Goal: Task Accomplishment & Management: Manage account settings

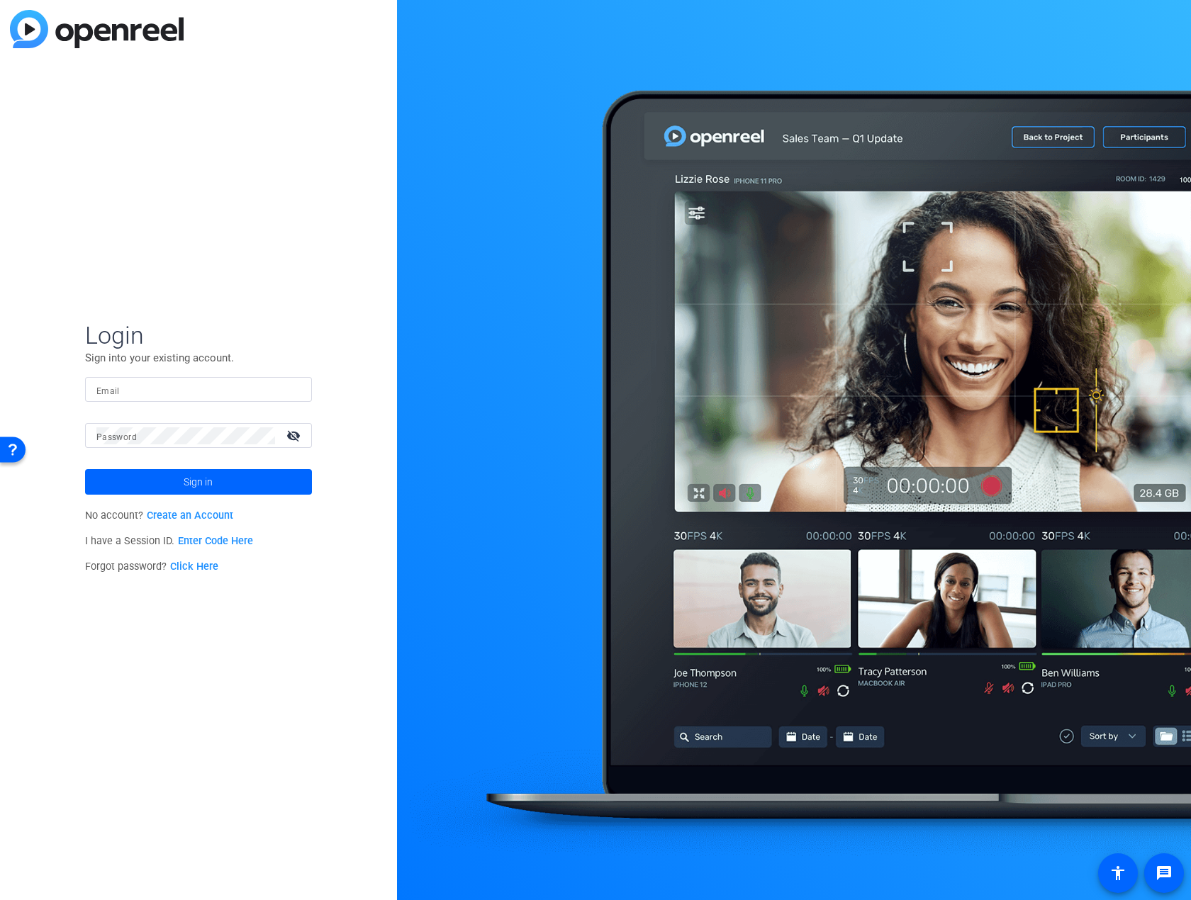
click at [205, 516] on link "Create an Account" at bounding box center [190, 516] width 86 height 12
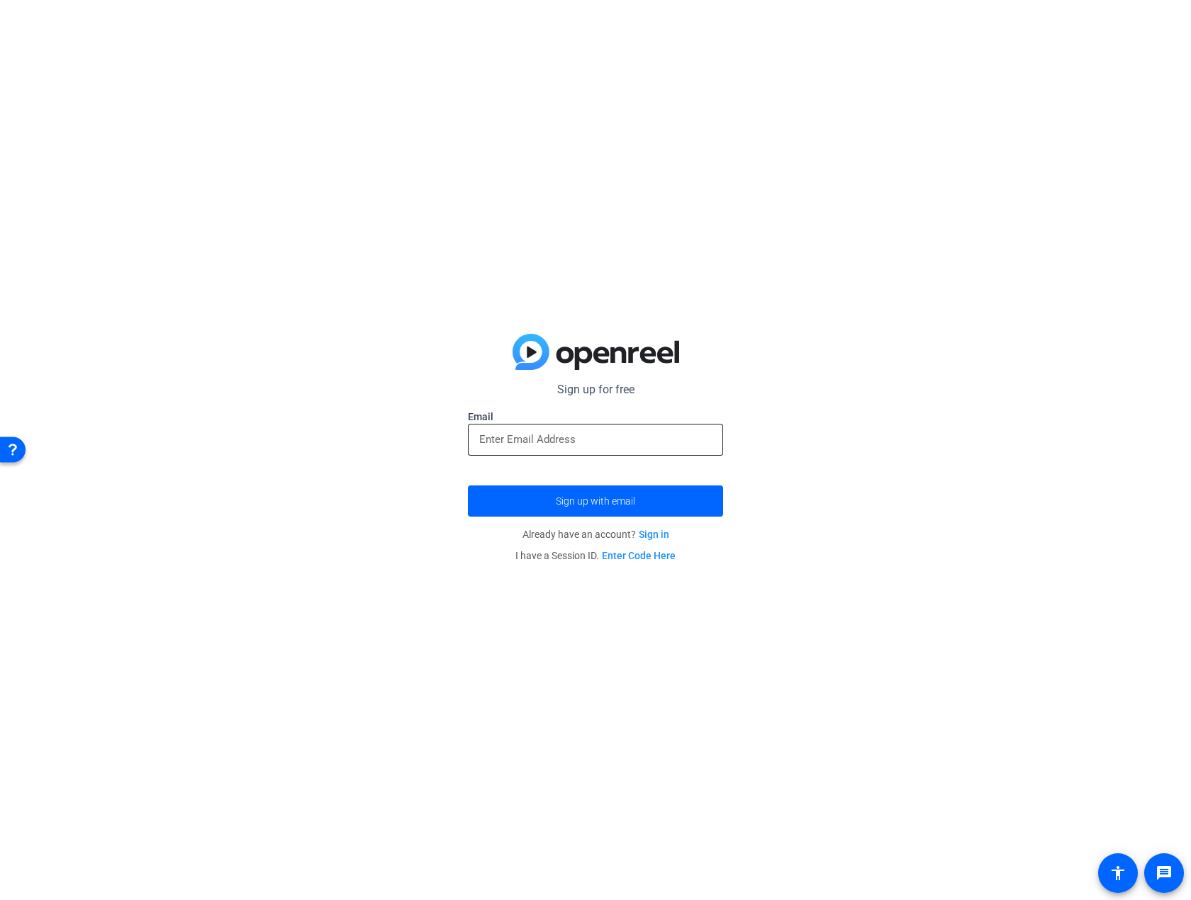
click at [496, 451] on div at bounding box center [595, 440] width 232 height 32
click at [510, 435] on input "email" at bounding box center [595, 439] width 232 height 17
type input "[PERSON_NAME][EMAIL_ADDRESS][PERSON_NAME][DOMAIN_NAME]"
click at [468, 486] on button "Sign up with email" at bounding box center [595, 501] width 255 height 31
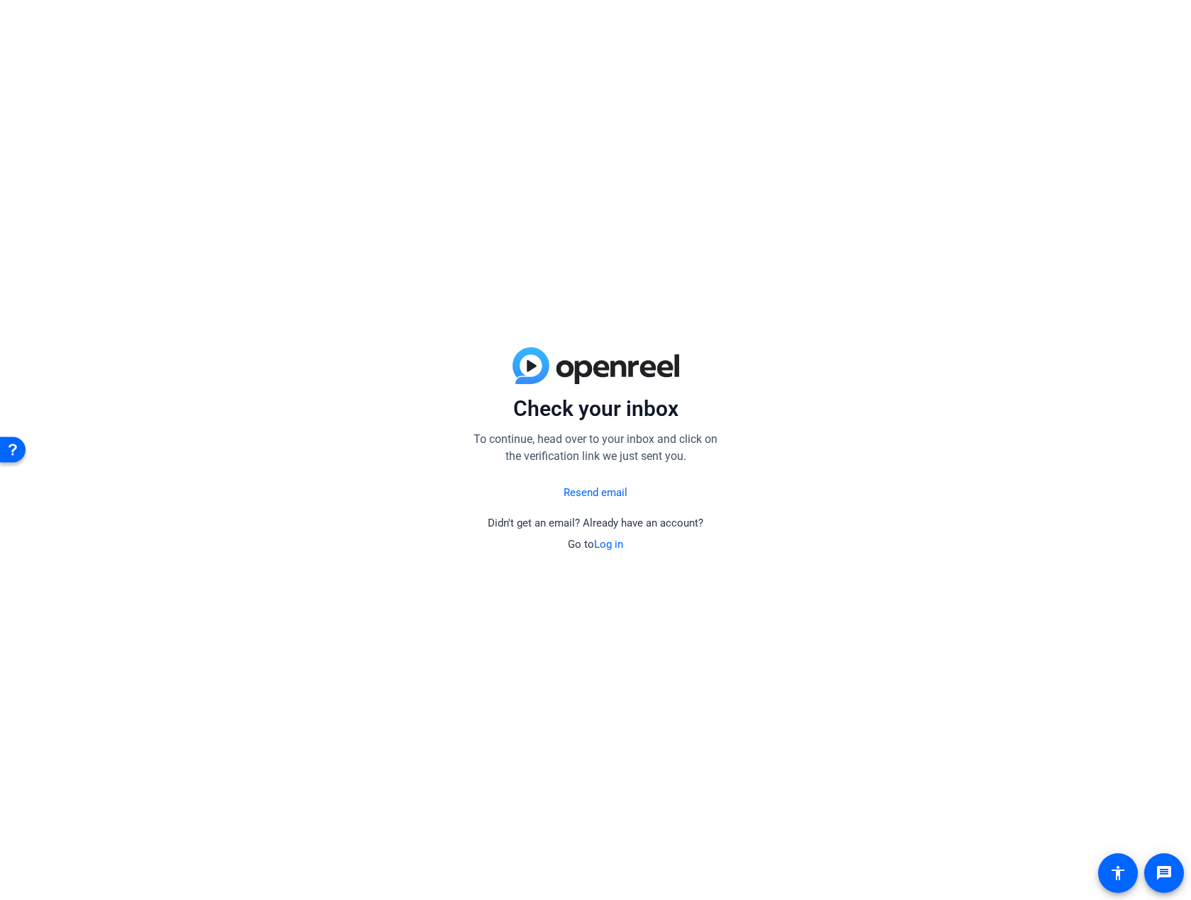
click at [189, 813] on div "Check your inbox To continue, head over to your inbox and click on the verifica…" at bounding box center [595, 450] width 1191 height 900
click at [1151, 466] on div "Check your inbox To continue, head over to your inbox and click on the verifica…" at bounding box center [595, 450] width 1191 height 900
click at [616, 542] on link "Log in" at bounding box center [608, 544] width 29 height 13
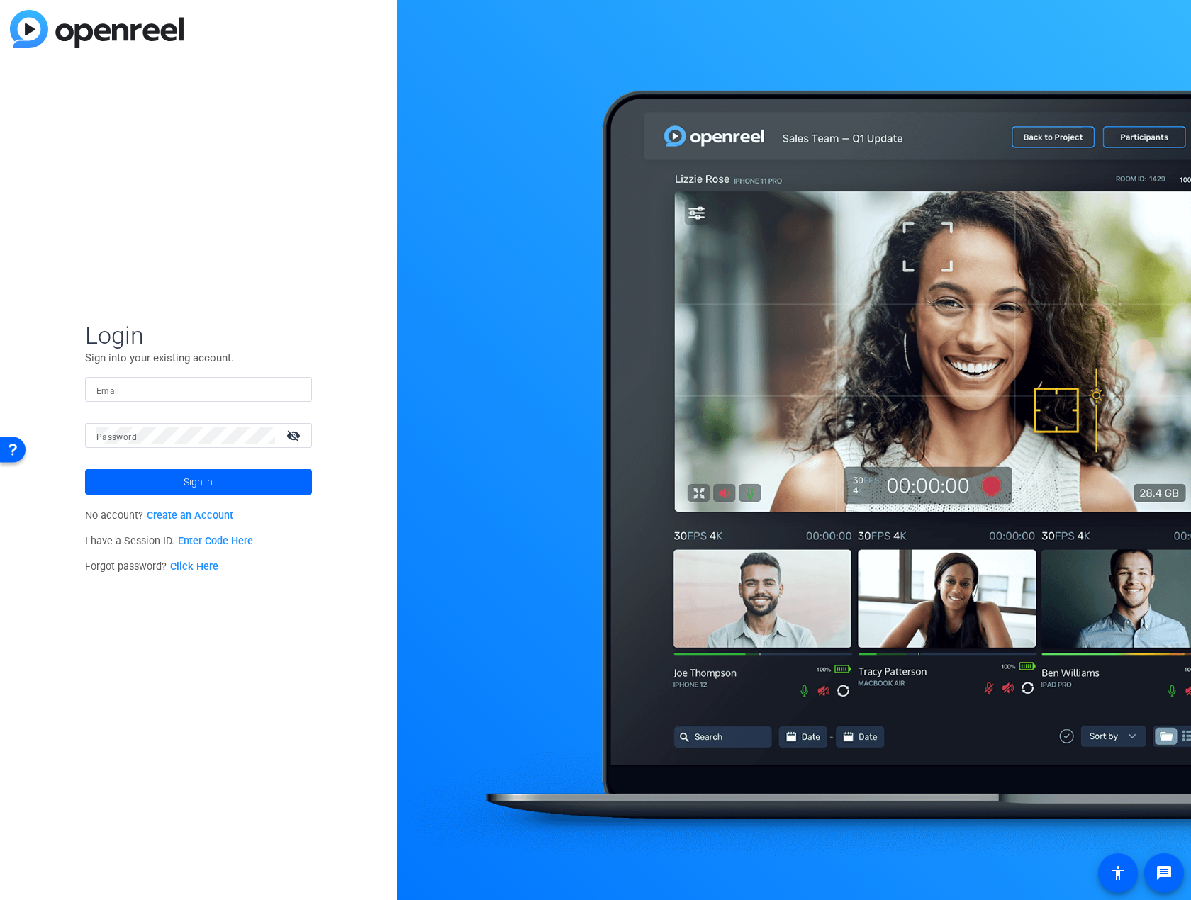
click at [171, 373] on form "Login Sign into your existing account. Email Password visibility_off Sign in" at bounding box center [198, 407] width 227 height 174
click at [162, 383] on input "Email" at bounding box center [198, 389] width 204 height 17
click at [159, 375] on form "Login Sign into your existing account. Email Password visibility_off Sign in" at bounding box center [198, 407] width 227 height 174
click at [157, 393] on input "Email" at bounding box center [198, 389] width 204 height 17
type input "[PERSON_NAME][EMAIL_ADDRESS][PERSON_NAME][DOMAIN_NAME]"
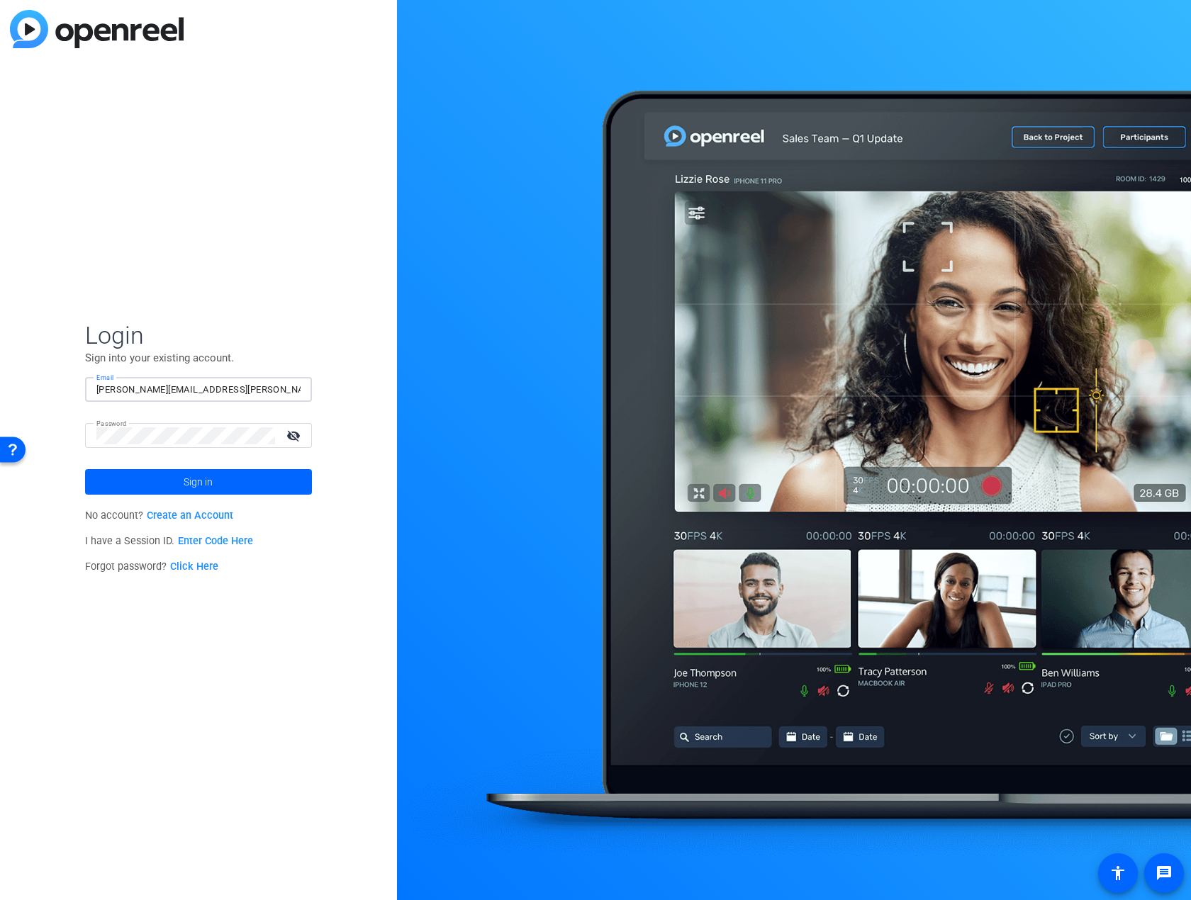
click at [85, 469] on button "Sign in" at bounding box center [198, 482] width 227 height 26
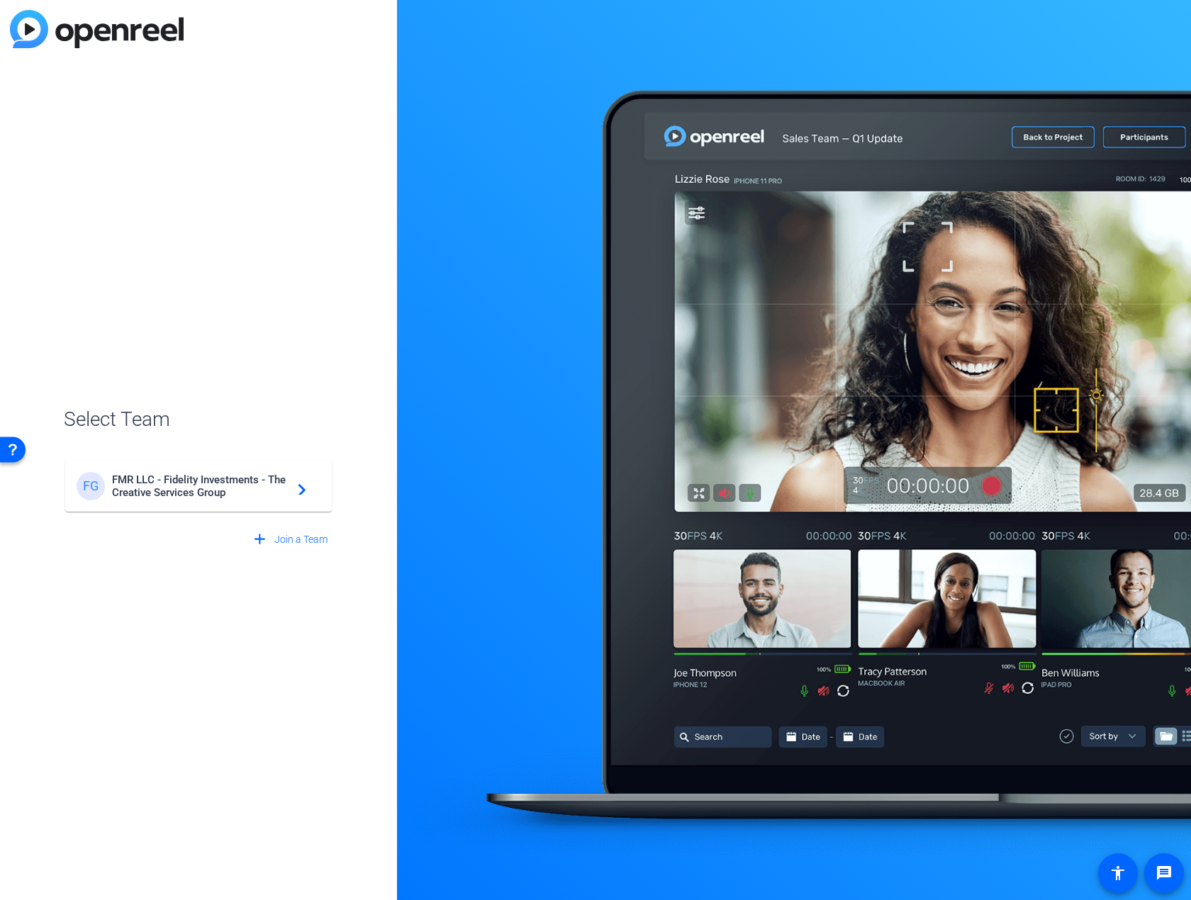
click at [205, 478] on span "FMR LLC - Fidelity Investments - The Creative Services Group" at bounding box center [200, 486] width 177 height 26
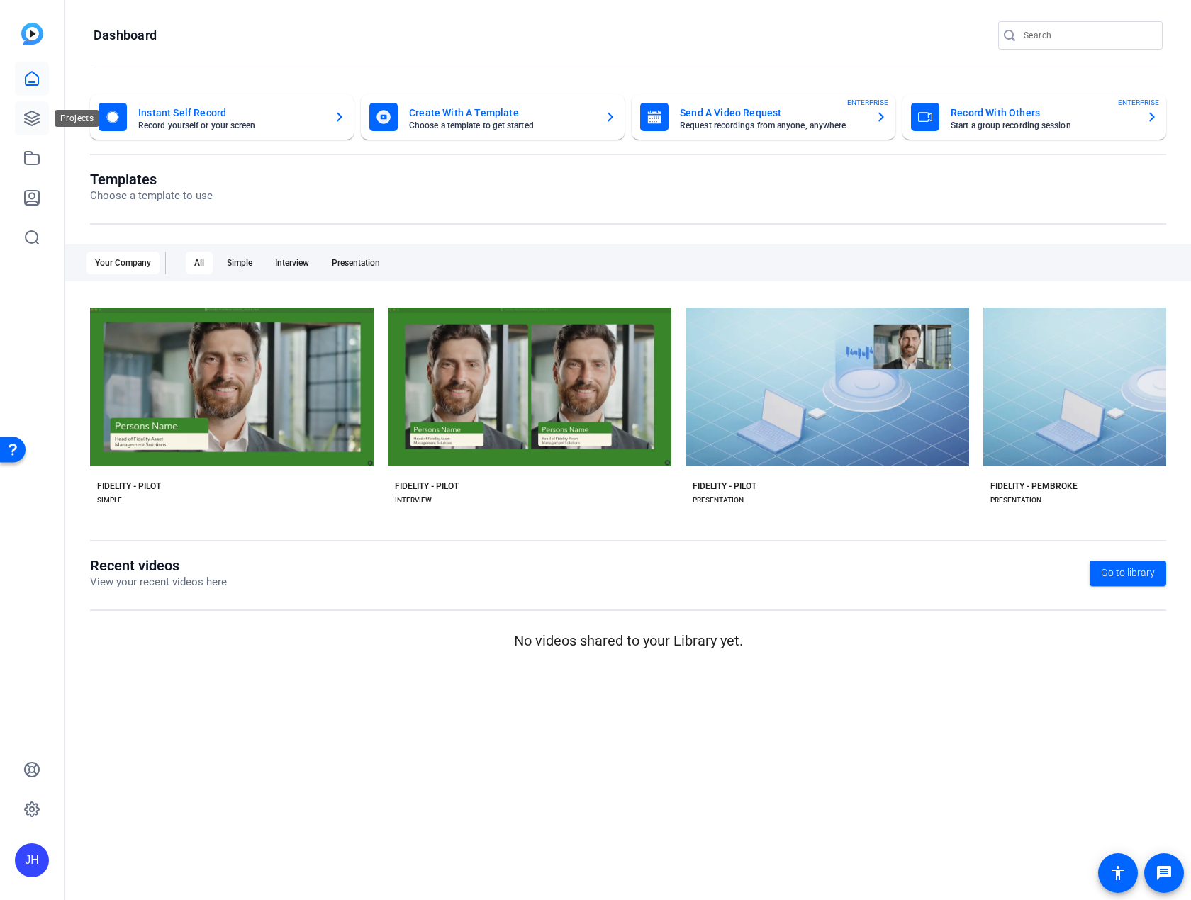
click at [33, 109] on link at bounding box center [32, 118] width 34 height 34
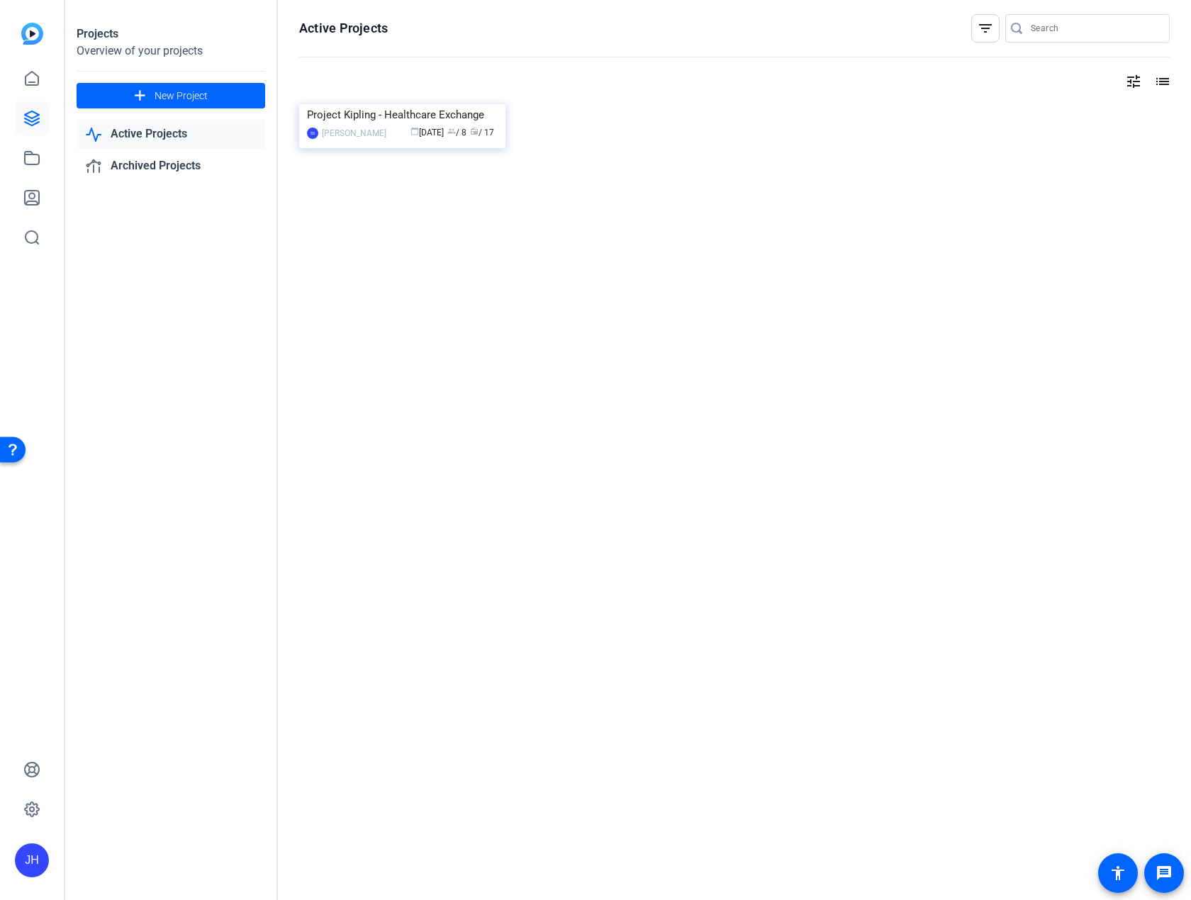
click at [178, 132] on link "Active Projects" at bounding box center [171, 134] width 189 height 29
click at [157, 165] on link "Archived Projects" at bounding box center [171, 166] width 189 height 29
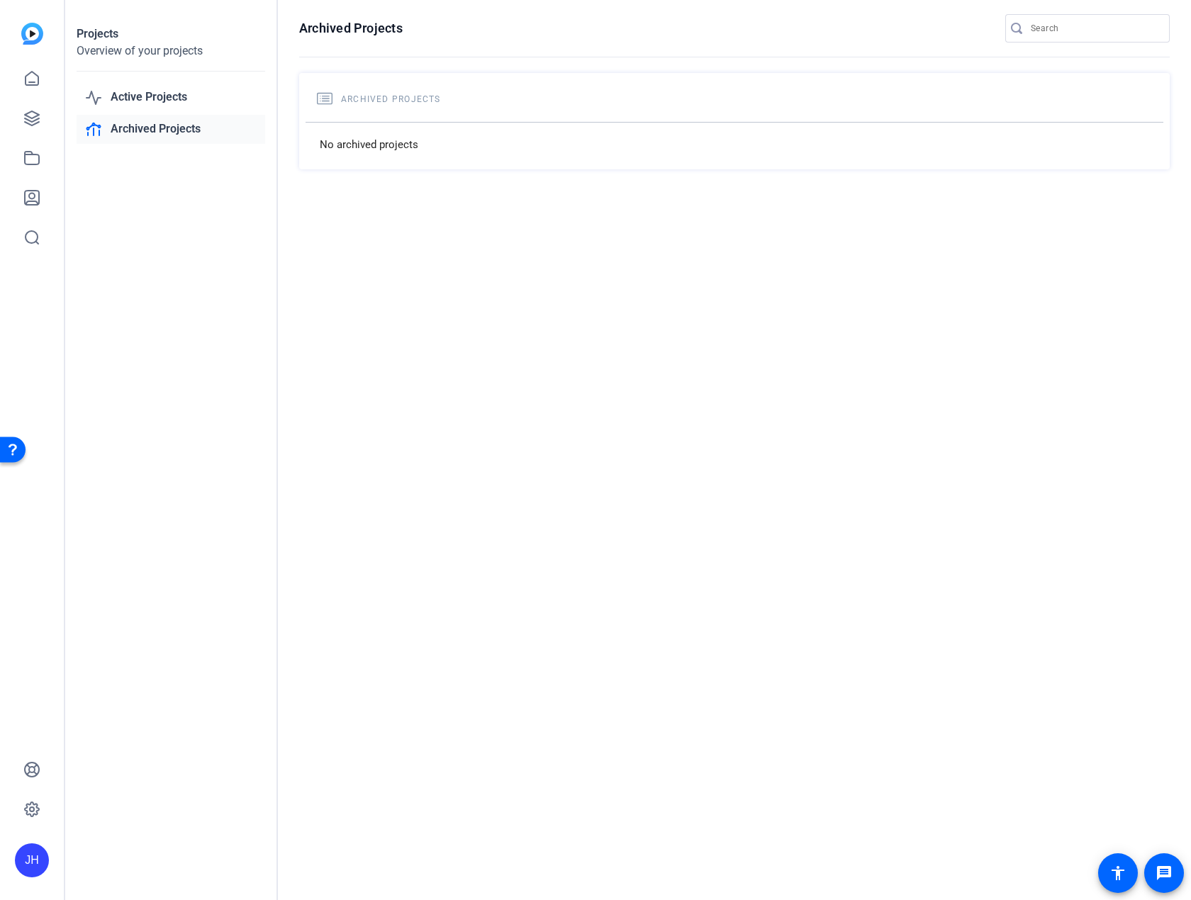
click at [39, 26] on img at bounding box center [32, 34] width 22 height 22
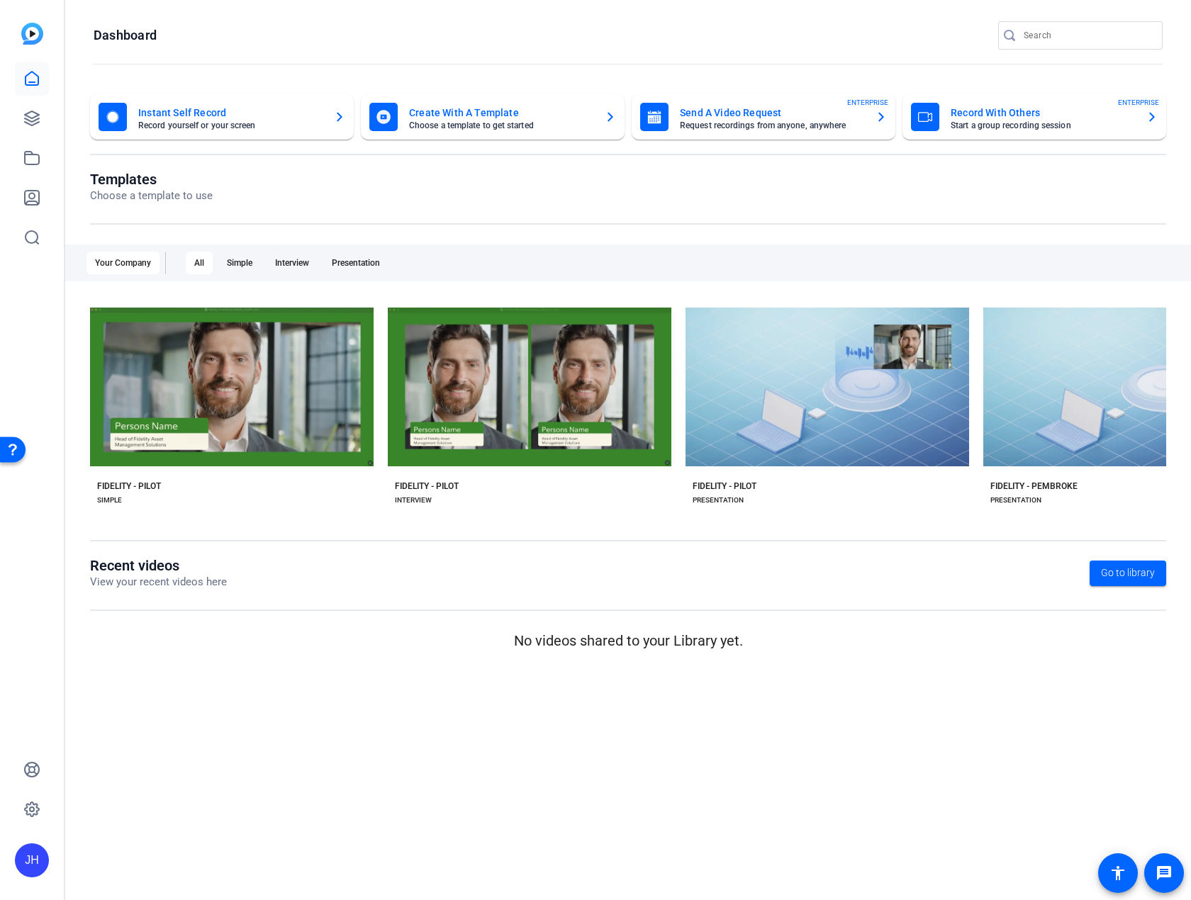
click at [130, 262] on div "Your Company" at bounding box center [122, 263] width 73 height 23
click at [38, 813] on icon at bounding box center [31, 809] width 17 height 17
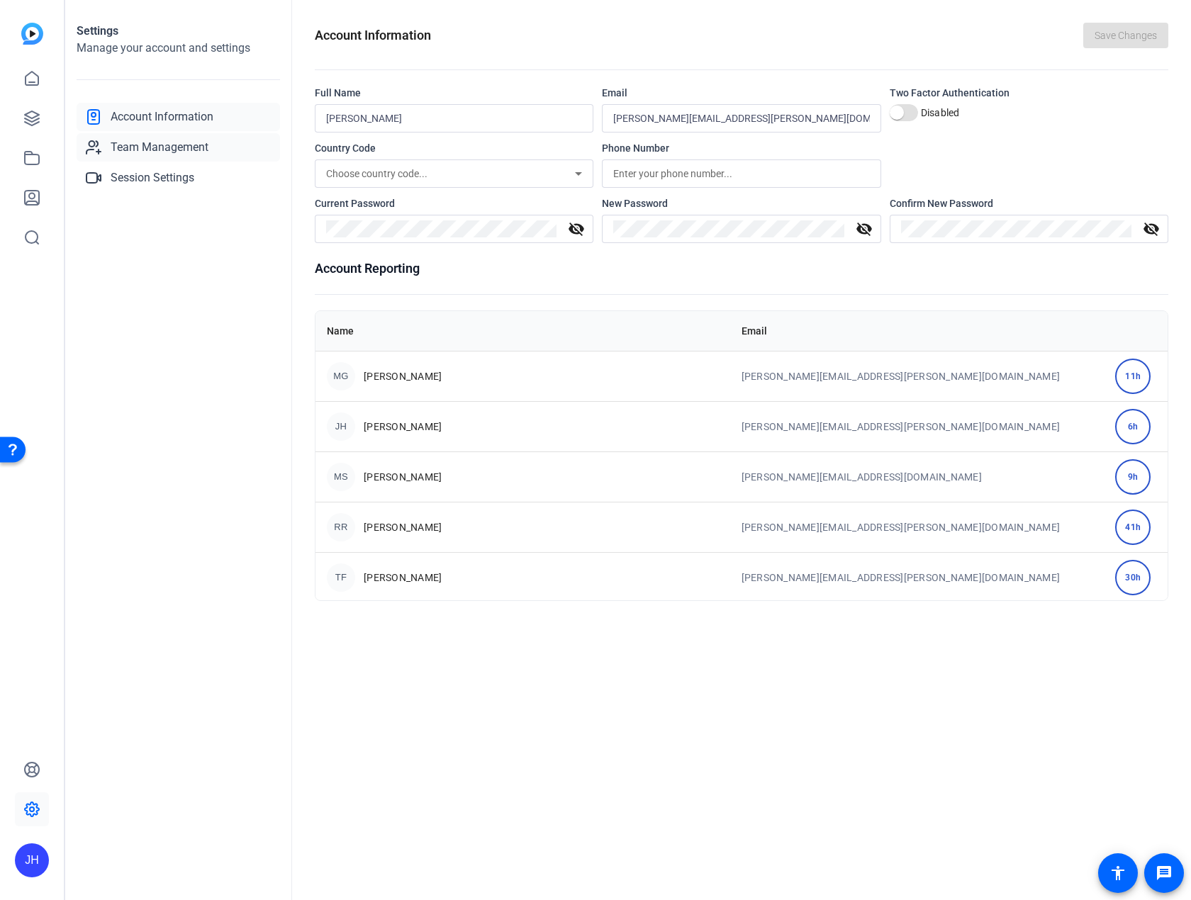
click at [186, 142] on span "Team Management" at bounding box center [160, 147] width 98 height 17
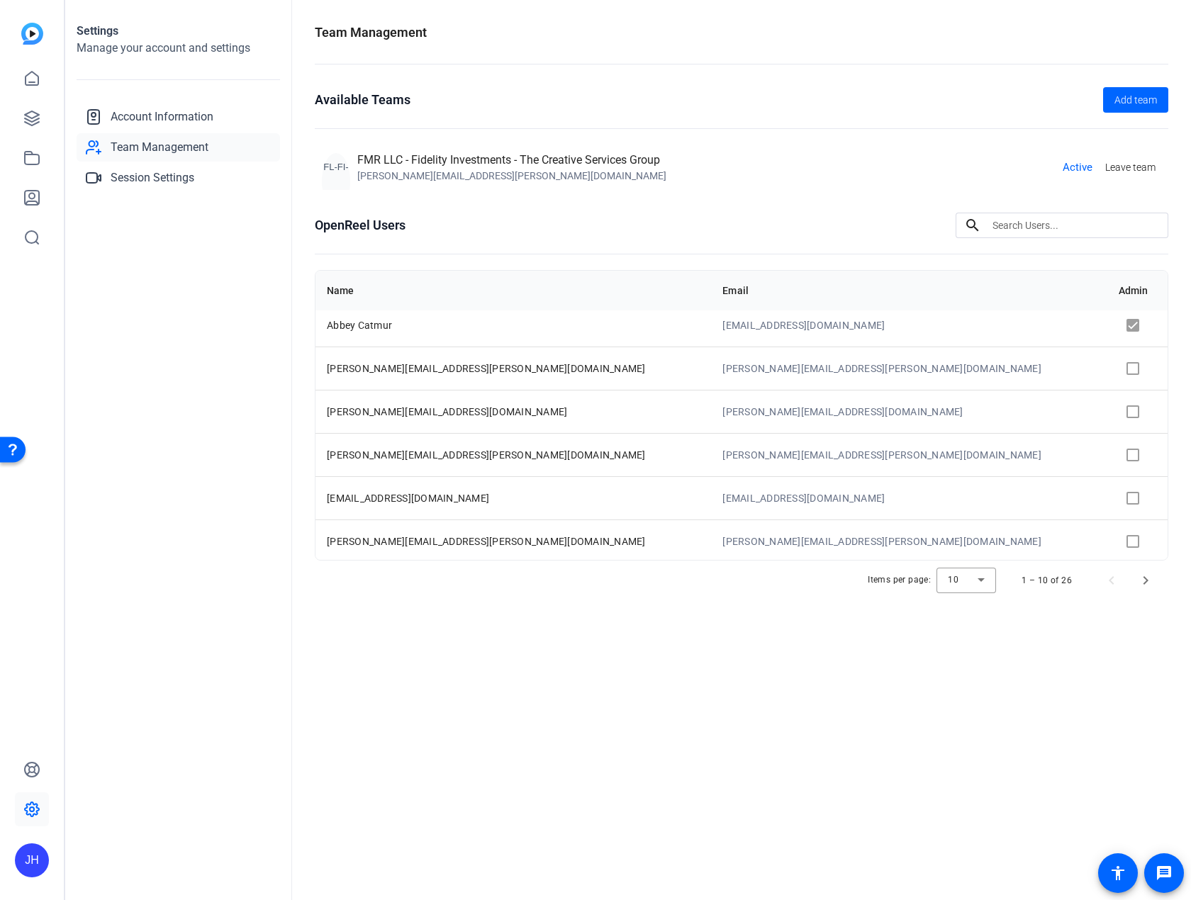
scroll to position [183, 0]
click at [1076, 238] on div "OpenReel Users search Name Email Admin [PERSON_NAME] [PERSON_NAME][EMAIL_ADDRES…" at bounding box center [741, 407] width 853 height 388
click at [1075, 229] on input at bounding box center [1074, 225] width 164 height 17
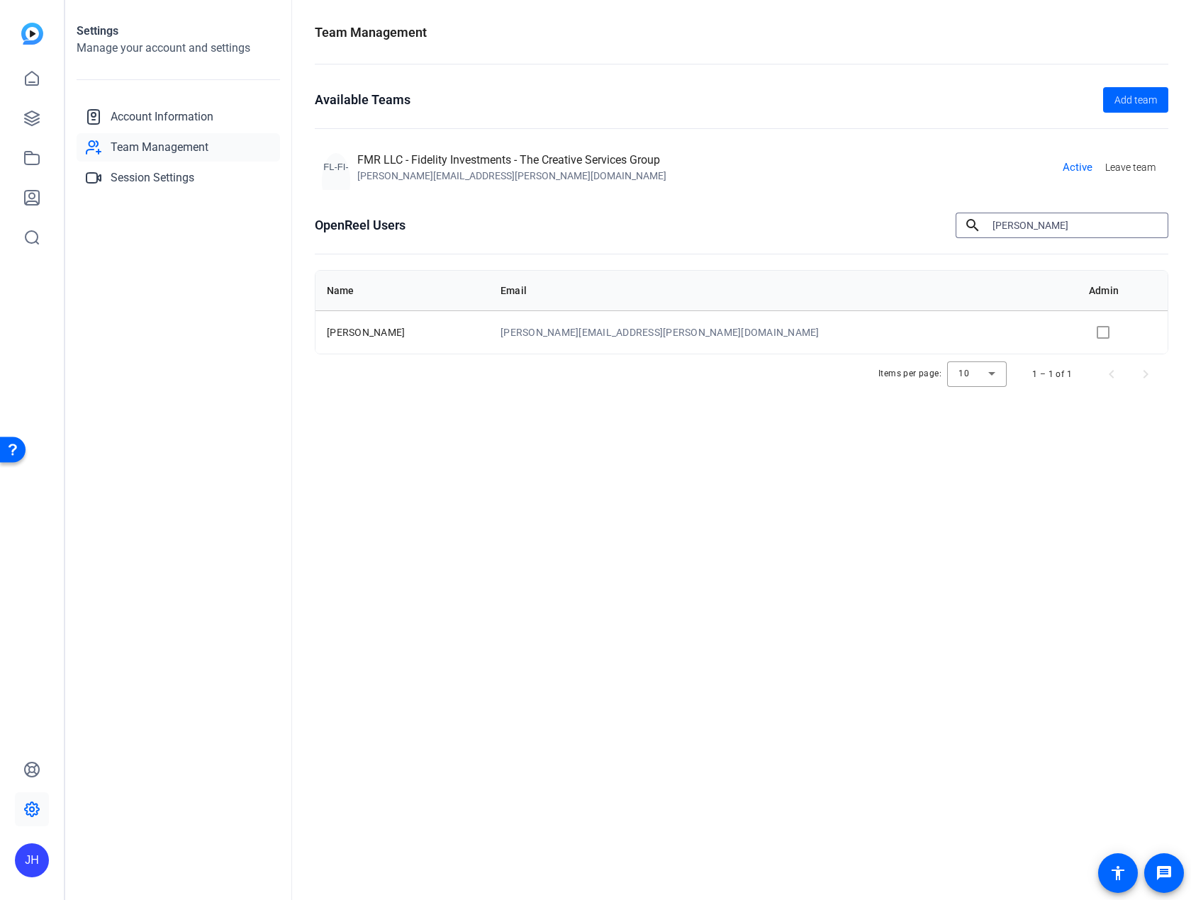
type input "[PERSON_NAME]"
drag, startPoint x: 743, startPoint y: 338, endPoint x: 617, endPoint y: 337, distance: 126.2
click at [617, 337] on td "[PERSON_NAME][EMAIL_ADDRESS][PERSON_NAME][DOMAIN_NAME]" at bounding box center [783, 331] width 588 height 43
copy td "[PERSON_NAME][EMAIL_ADDRESS][PERSON_NAME][DOMAIN_NAME]"
click at [30, 155] on icon at bounding box center [32, 158] width 14 height 13
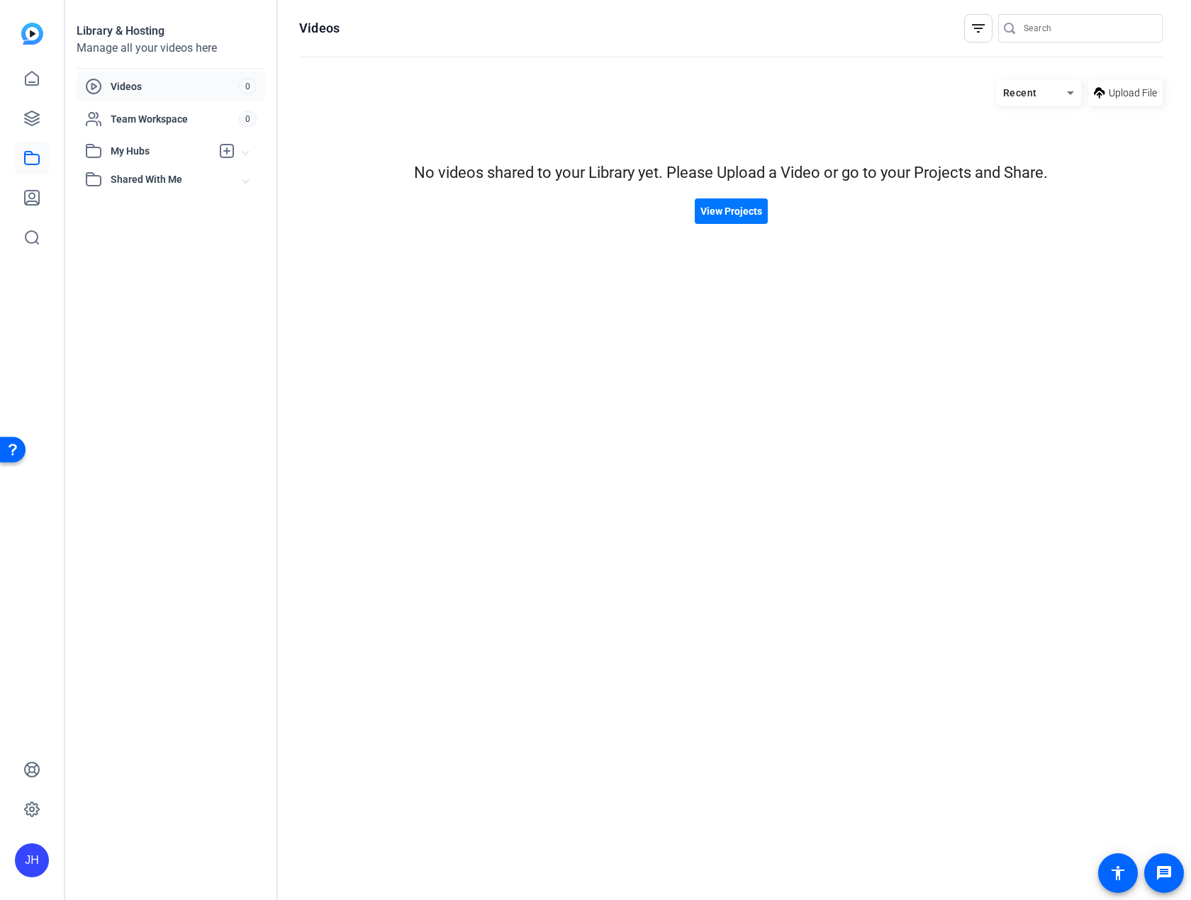
click at [178, 87] on span "Videos" at bounding box center [175, 86] width 128 height 14
click at [1046, 94] on div "Recent" at bounding box center [1031, 93] width 71 height 18
click at [162, 111] on div at bounding box center [595, 450] width 1191 height 900
click at [160, 173] on span "Shared With Me" at bounding box center [177, 179] width 132 height 15
click at [170, 150] on span "My Hubs" at bounding box center [161, 151] width 101 height 15
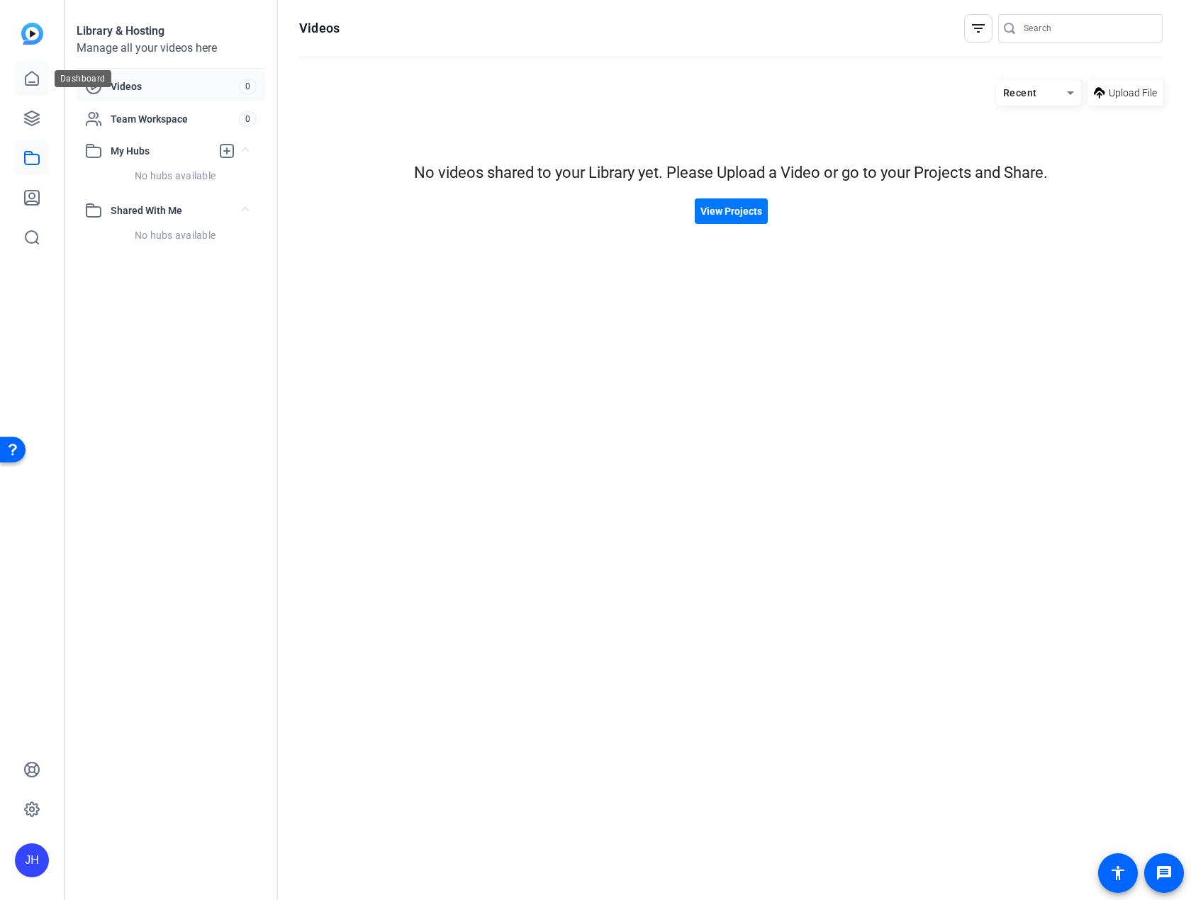
click at [33, 87] on link at bounding box center [32, 79] width 34 height 34
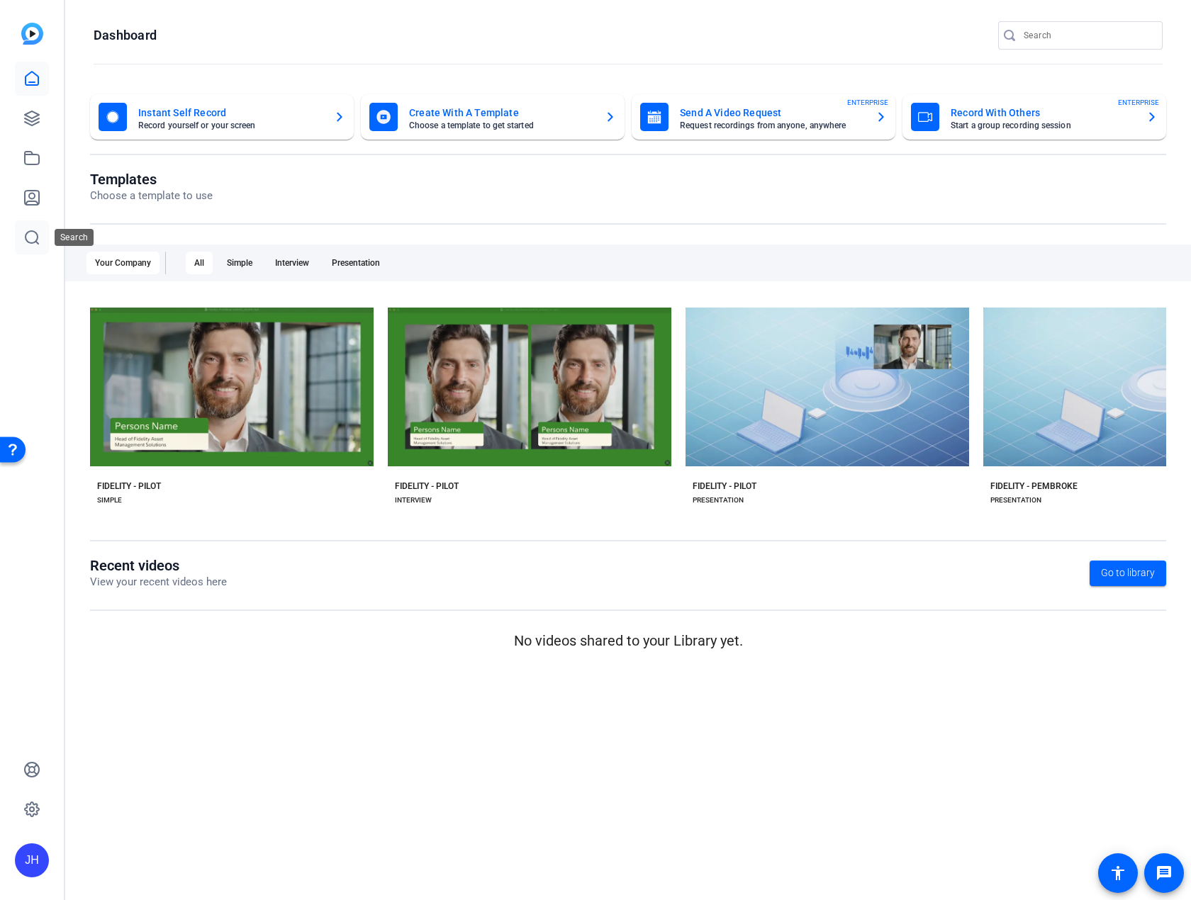
click at [35, 224] on link at bounding box center [32, 237] width 34 height 34
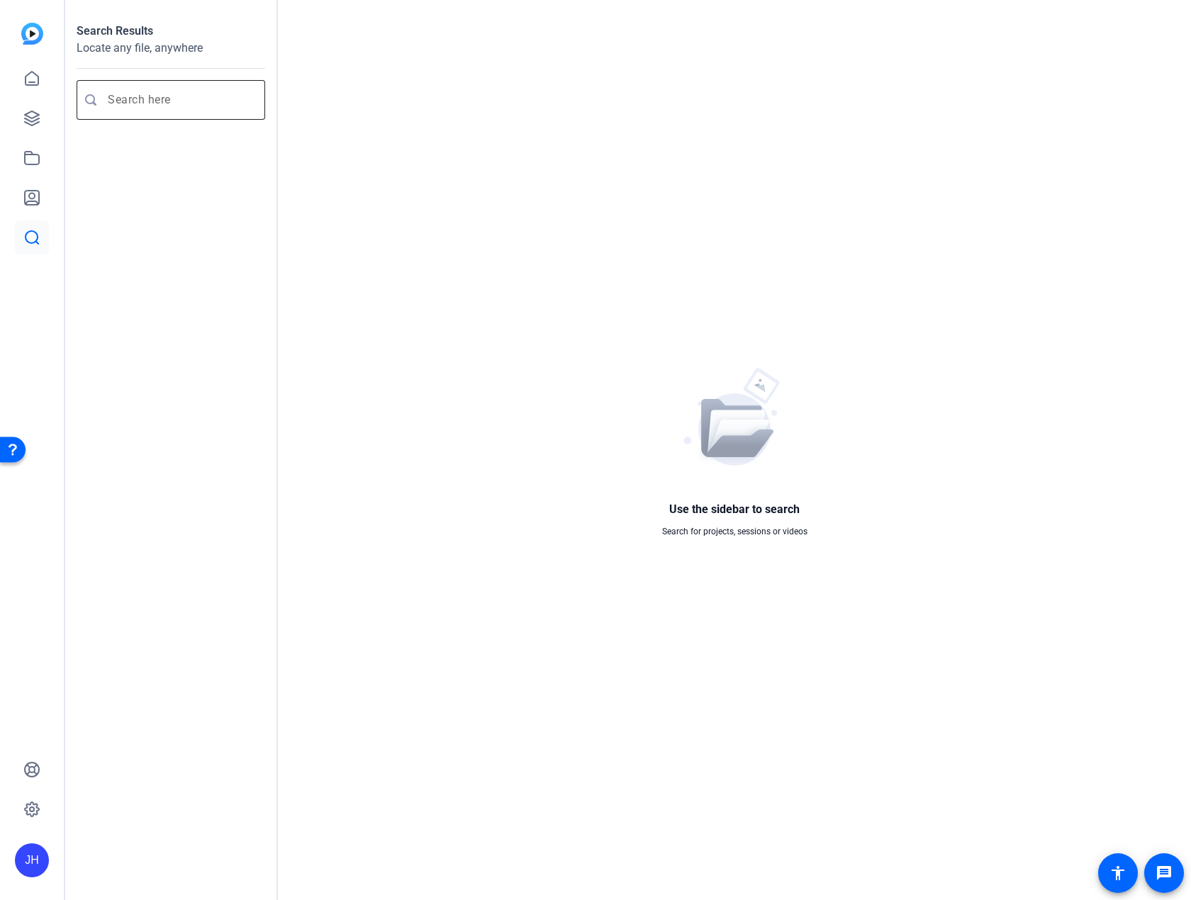
drag, startPoint x: 150, startPoint y: 117, endPoint x: 152, endPoint y: 107, distance: 10.1
click at [150, 117] on div at bounding box center [181, 100] width 146 height 40
click at [155, 101] on input "Enter search query" at bounding box center [178, 99] width 140 height 17
type input "find"
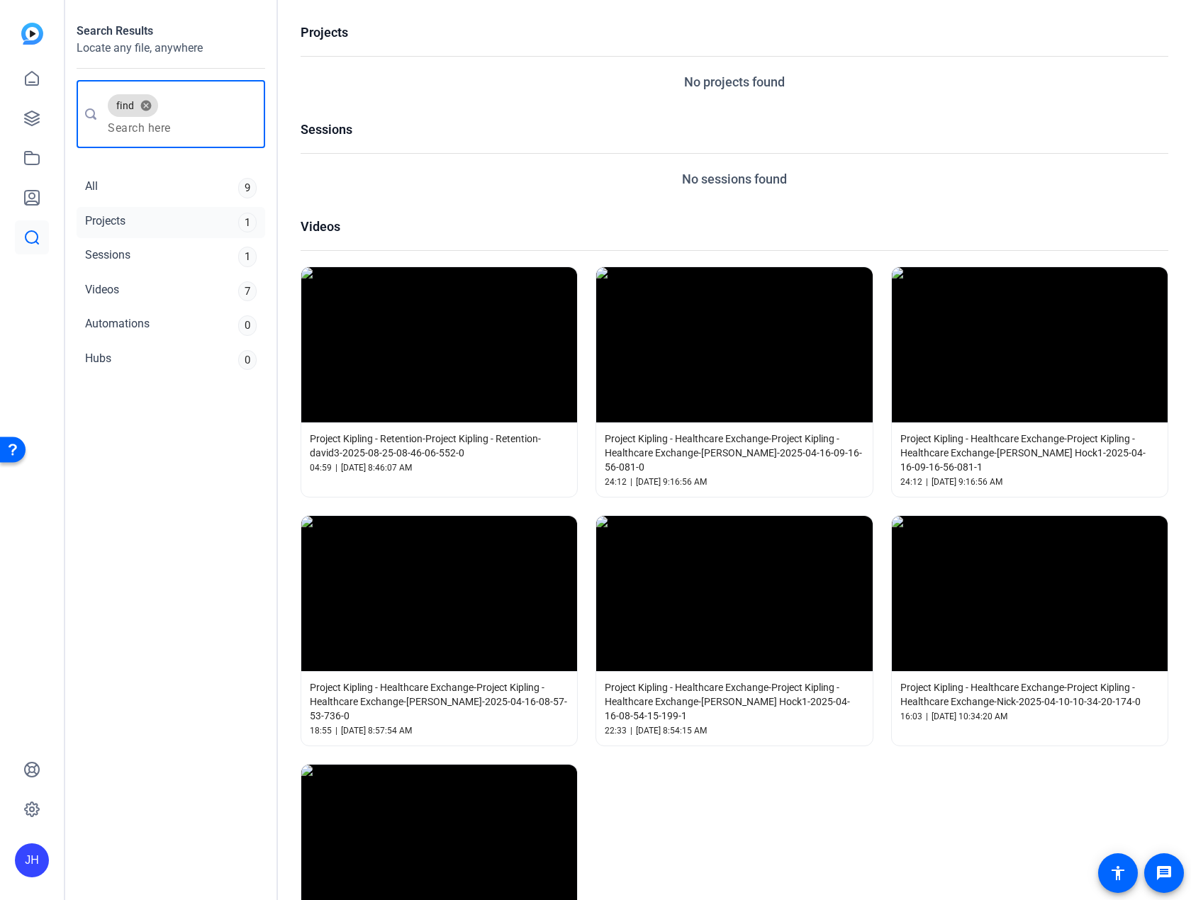
click at [140, 215] on div "Projects 1" at bounding box center [171, 223] width 189 height 32
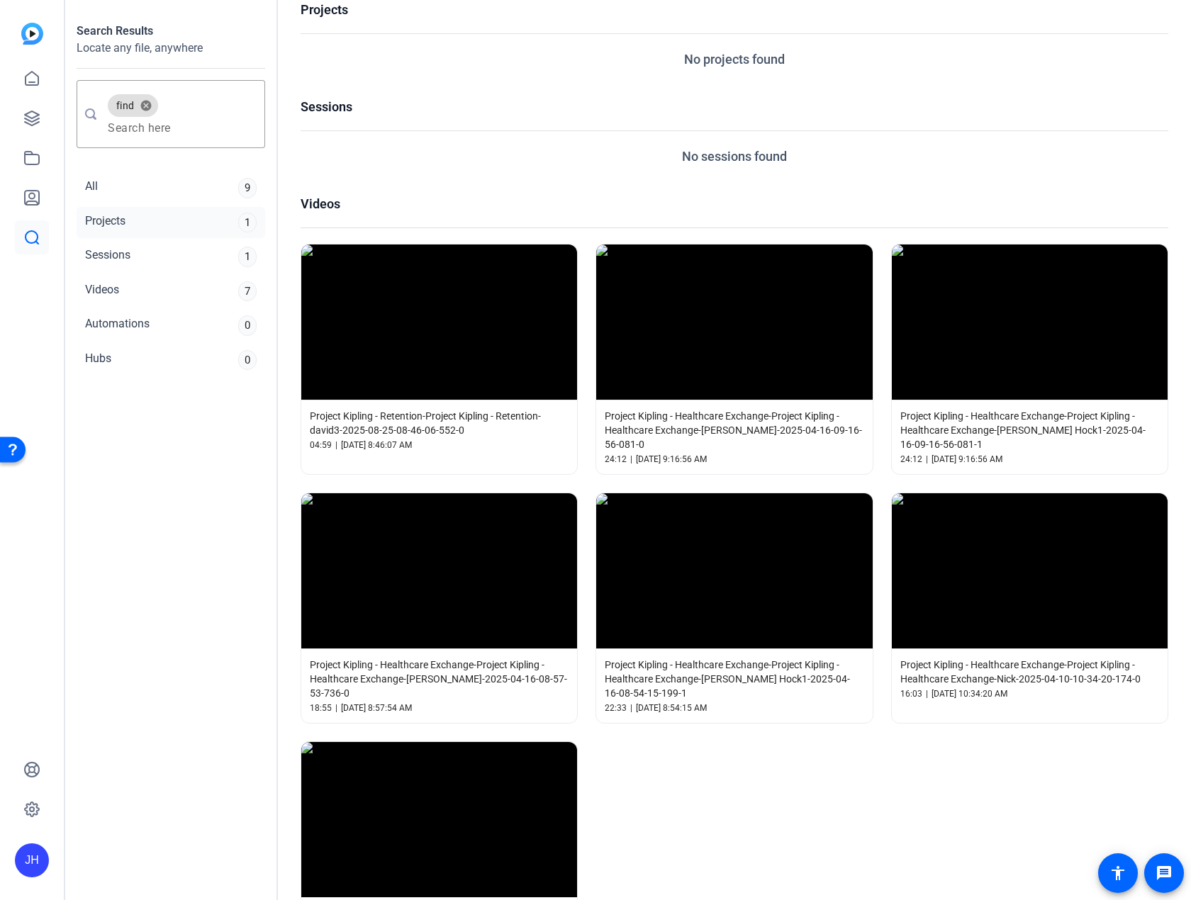
click at [110, 219] on div "Projects" at bounding box center [105, 223] width 40 height 21
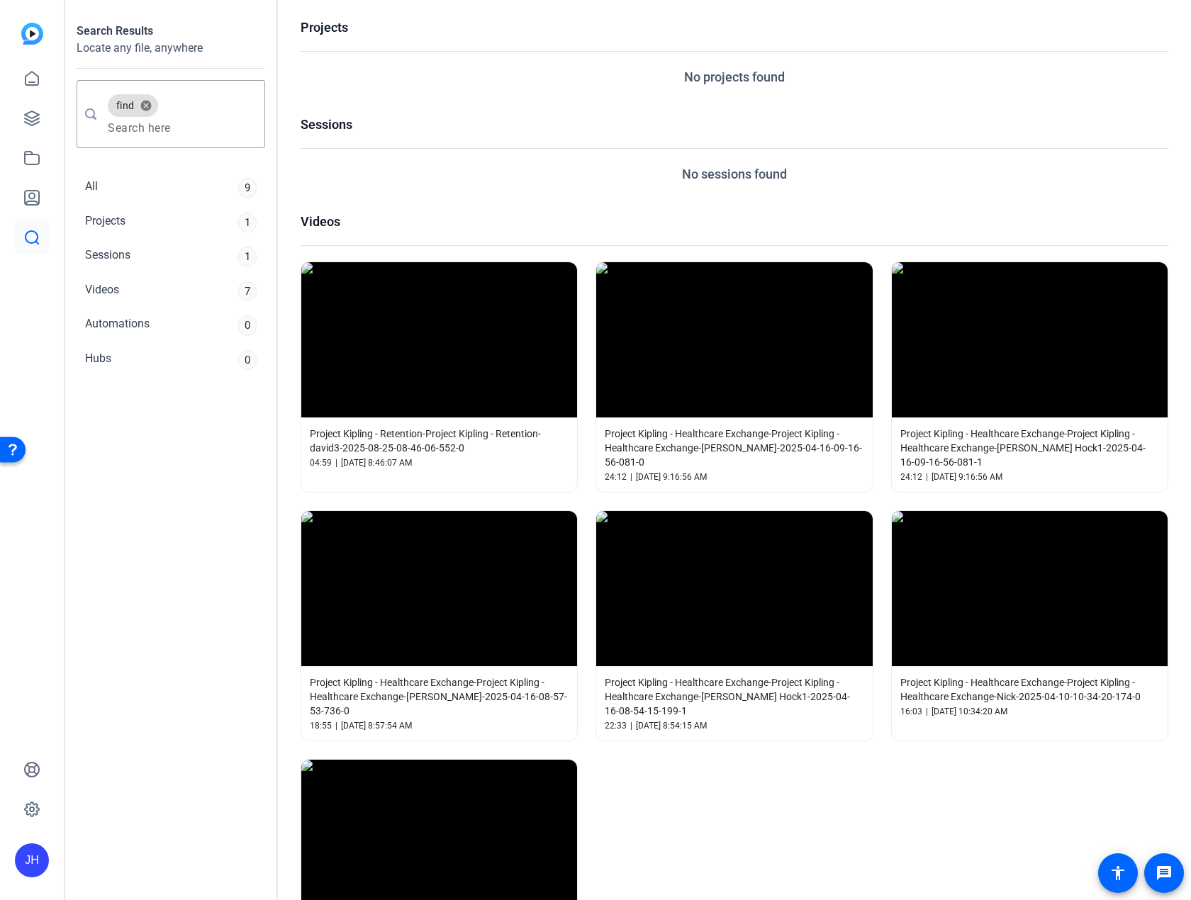
scroll to position [0, 0]
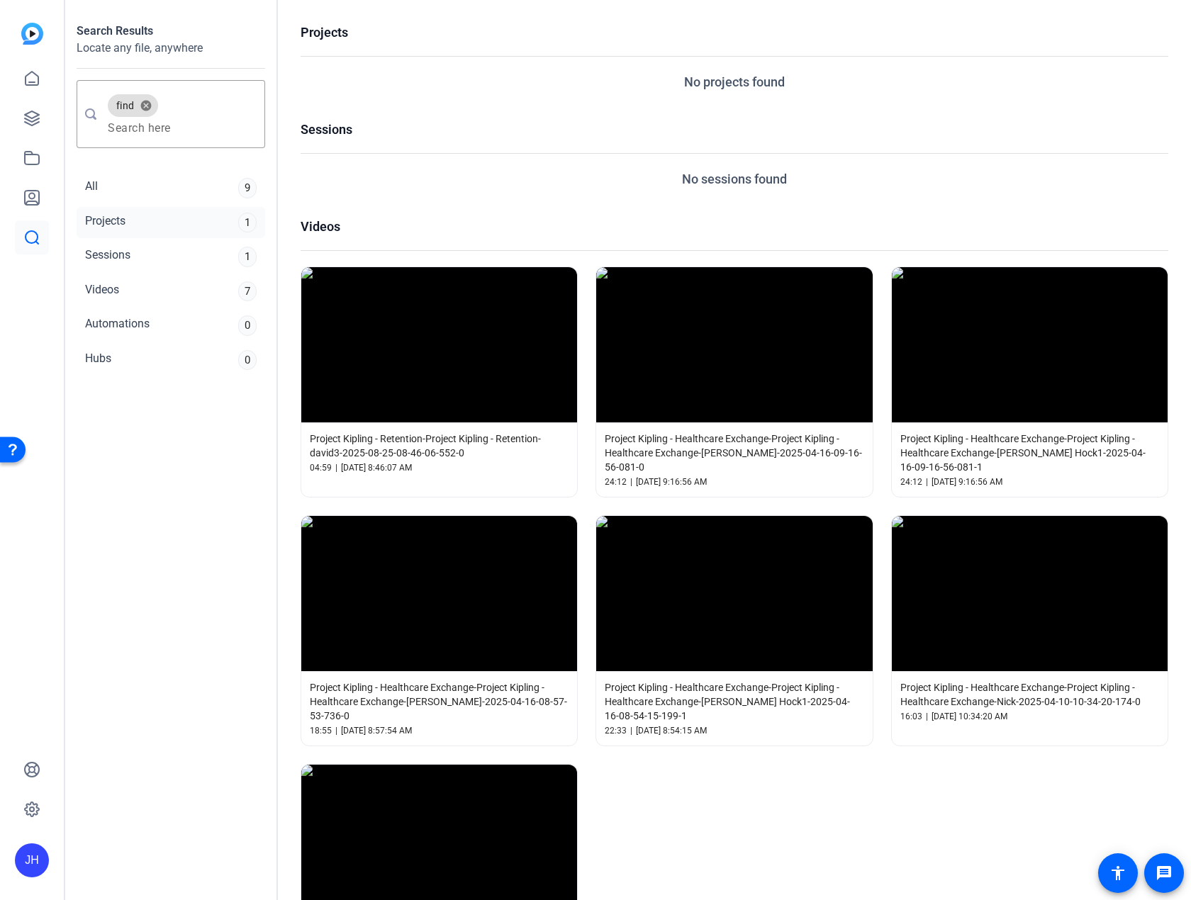
click at [239, 220] on div "1" at bounding box center [247, 223] width 18 height 21
click at [147, 99] on button "cancel" at bounding box center [146, 105] width 24 height 13
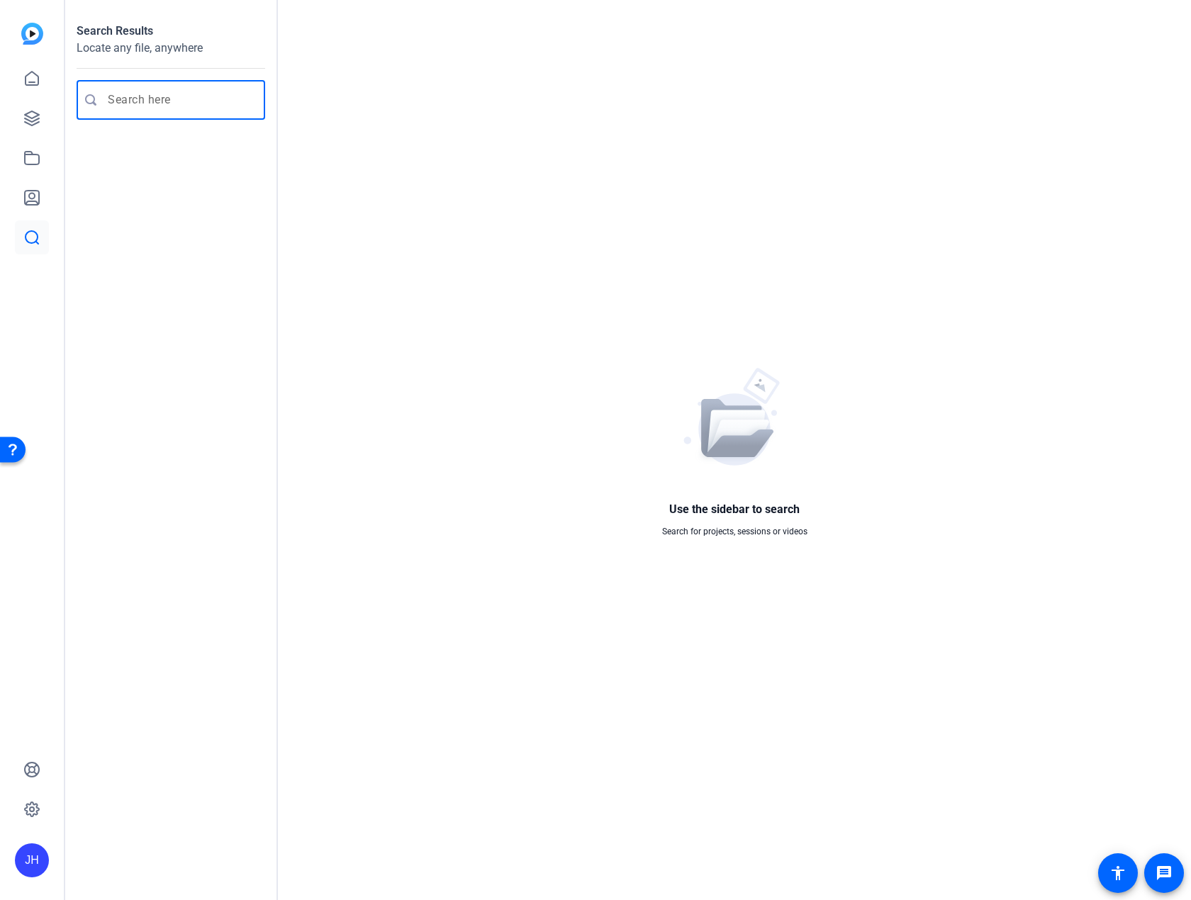
click at [152, 103] on input "Enter search query" at bounding box center [178, 99] width 140 height 17
click at [35, 809] on icon at bounding box center [31, 809] width 17 height 17
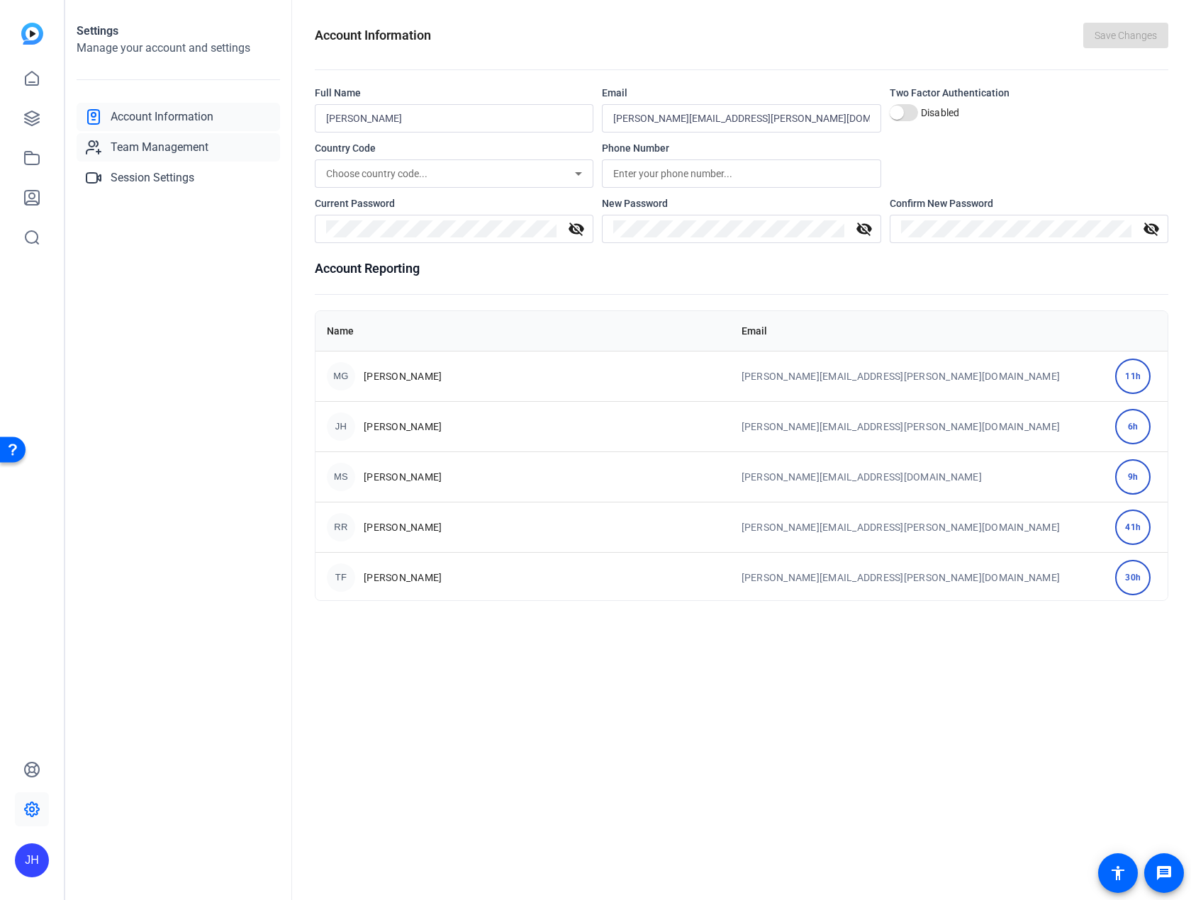
click at [176, 151] on span "Team Management" at bounding box center [160, 147] width 98 height 17
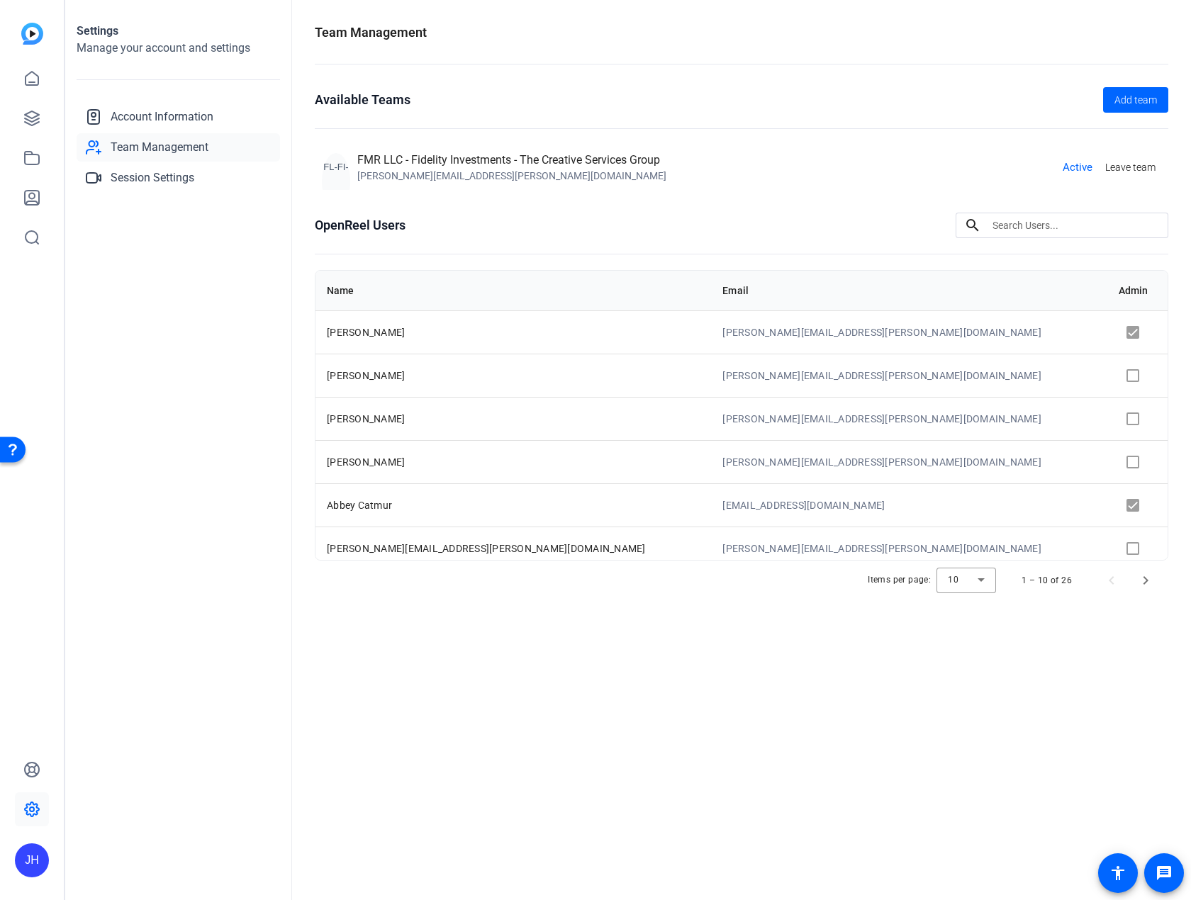
click at [1000, 229] on input at bounding box center [1074, 225] width 164 height 17
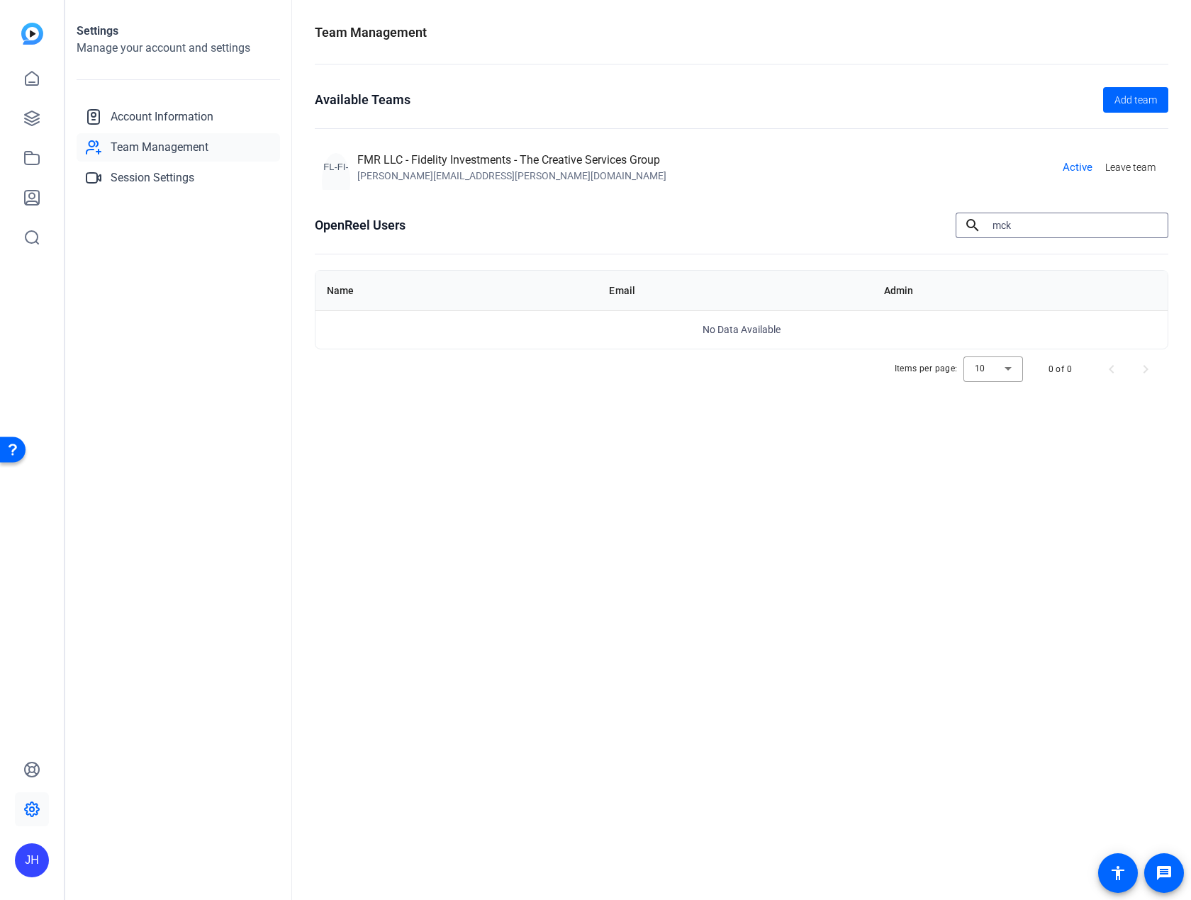
type input "mck"
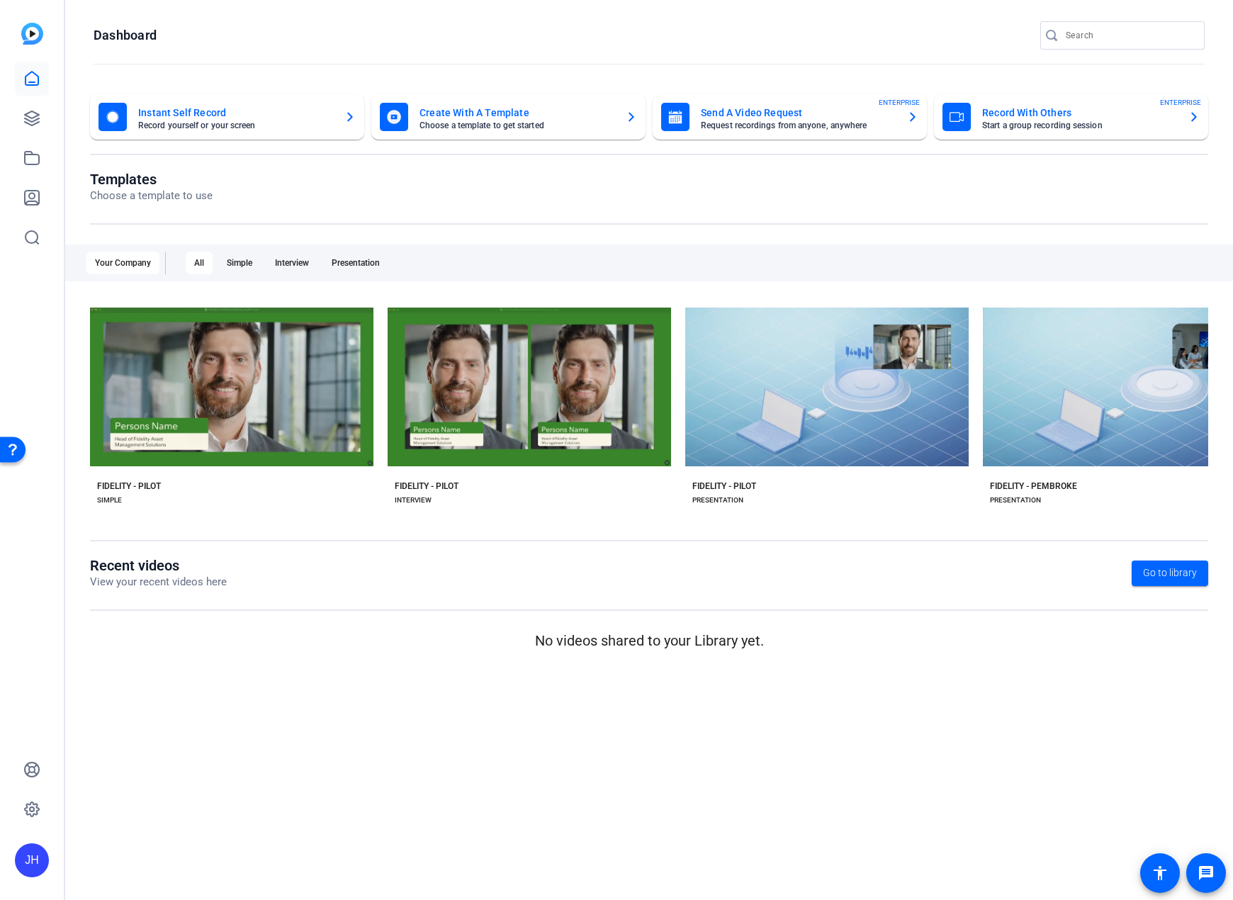
click at [622, 125] on div "Create With A Template Choose a template to get started" at bounding box center [508, 117] width 257 height 28
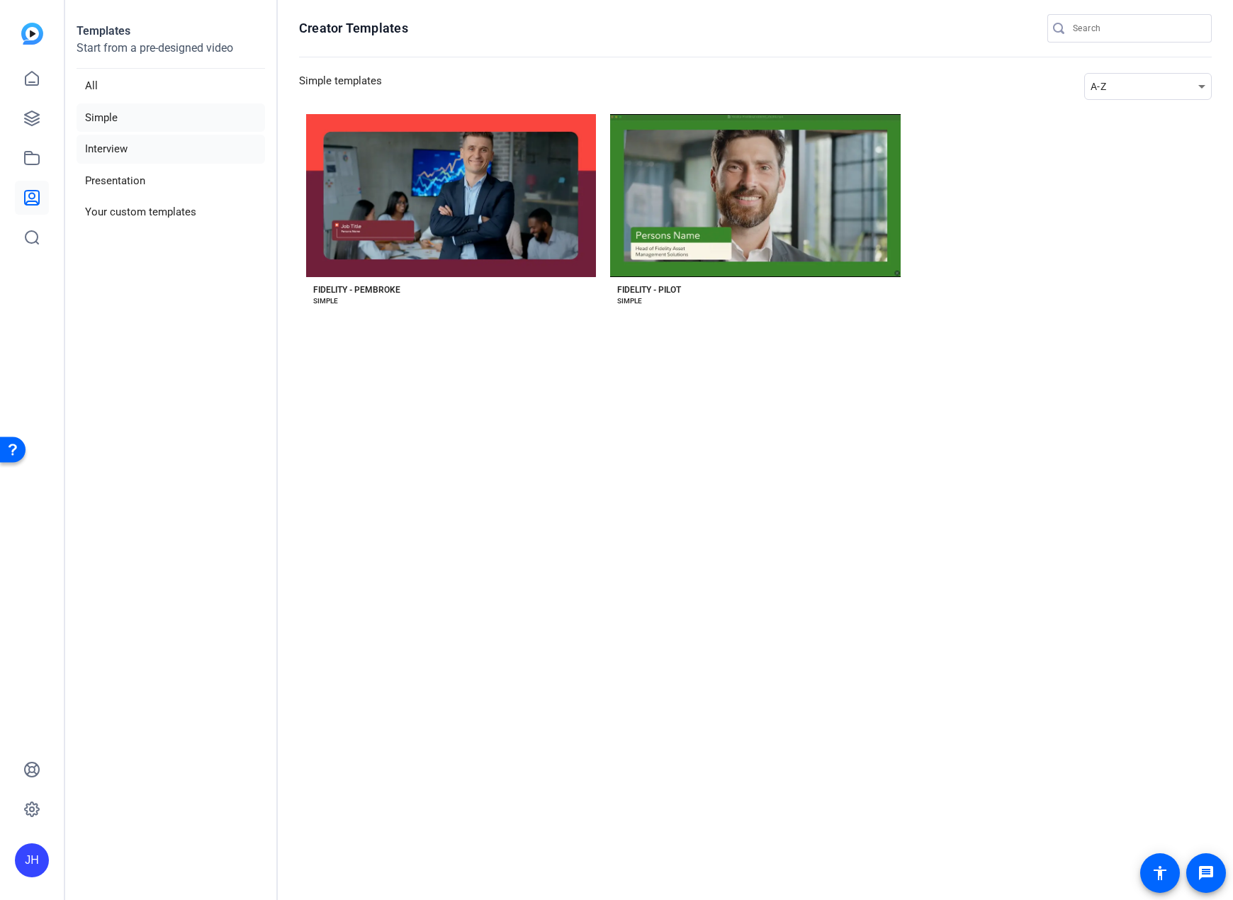
click at [127, 145] on li "Interview" at bounding box center [171, 149] width 189 height 29
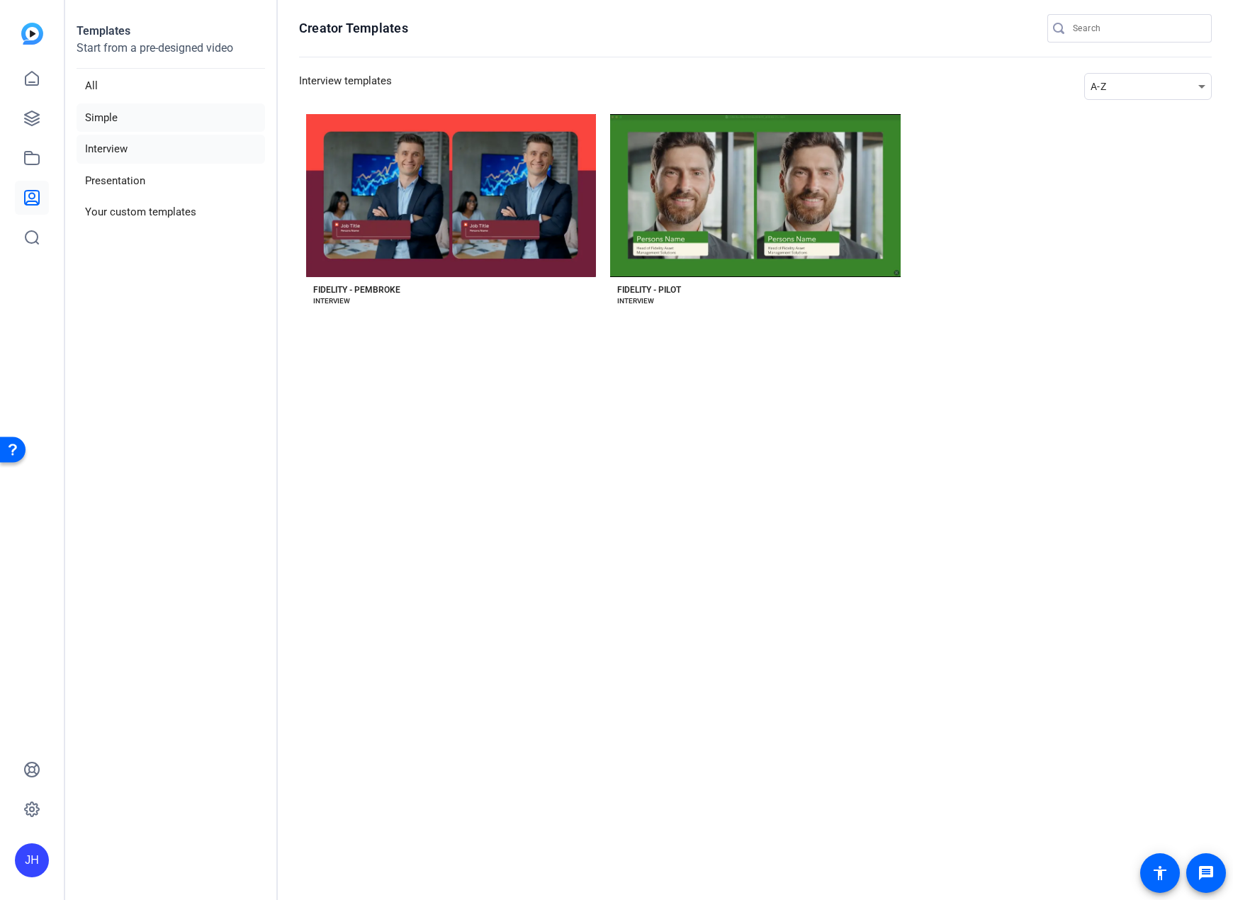
click at [136, 107] on li "Simple" at bounding box center [171, 117] width 189 height 29
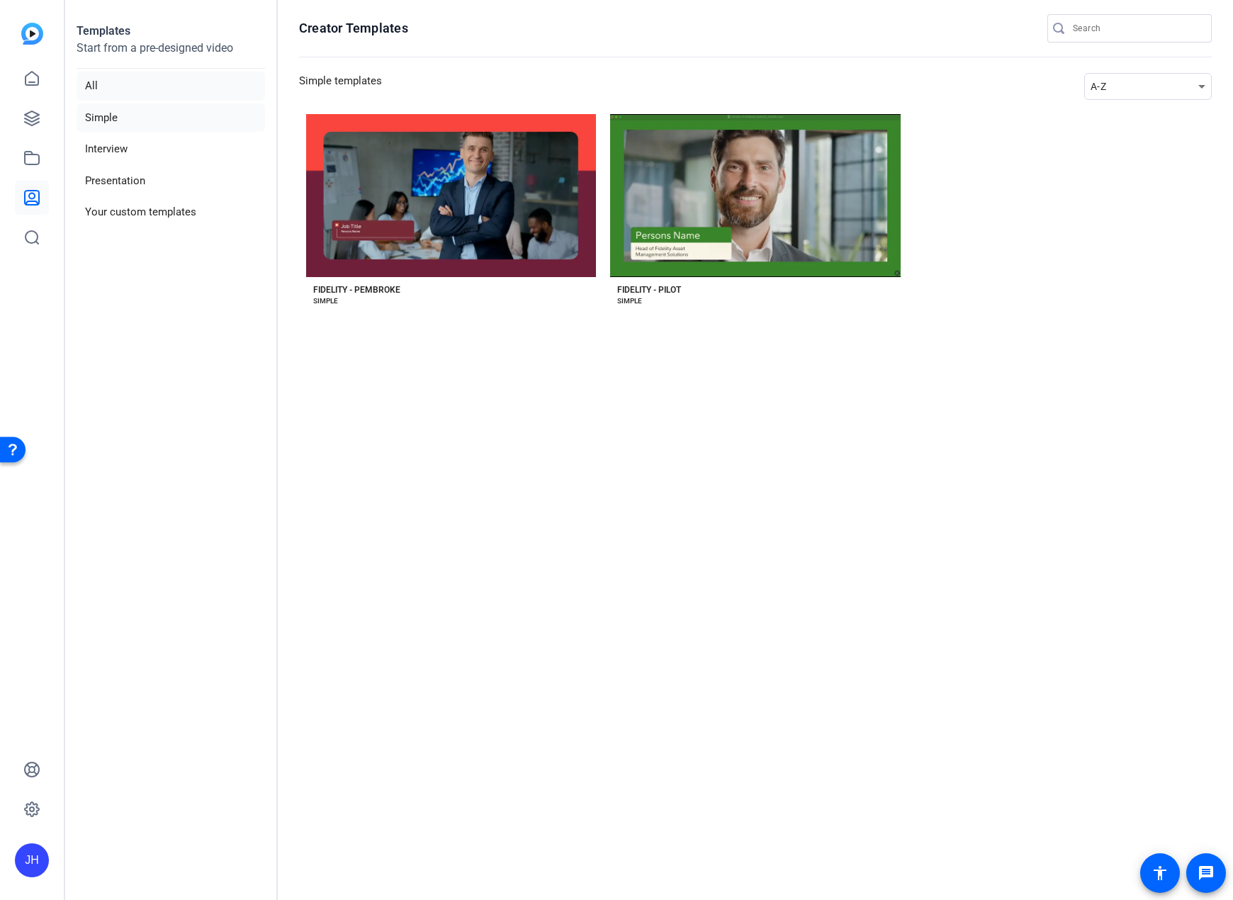
click at [130, 80] on li "All" at bounding box center [171, 86] width 189 height 29
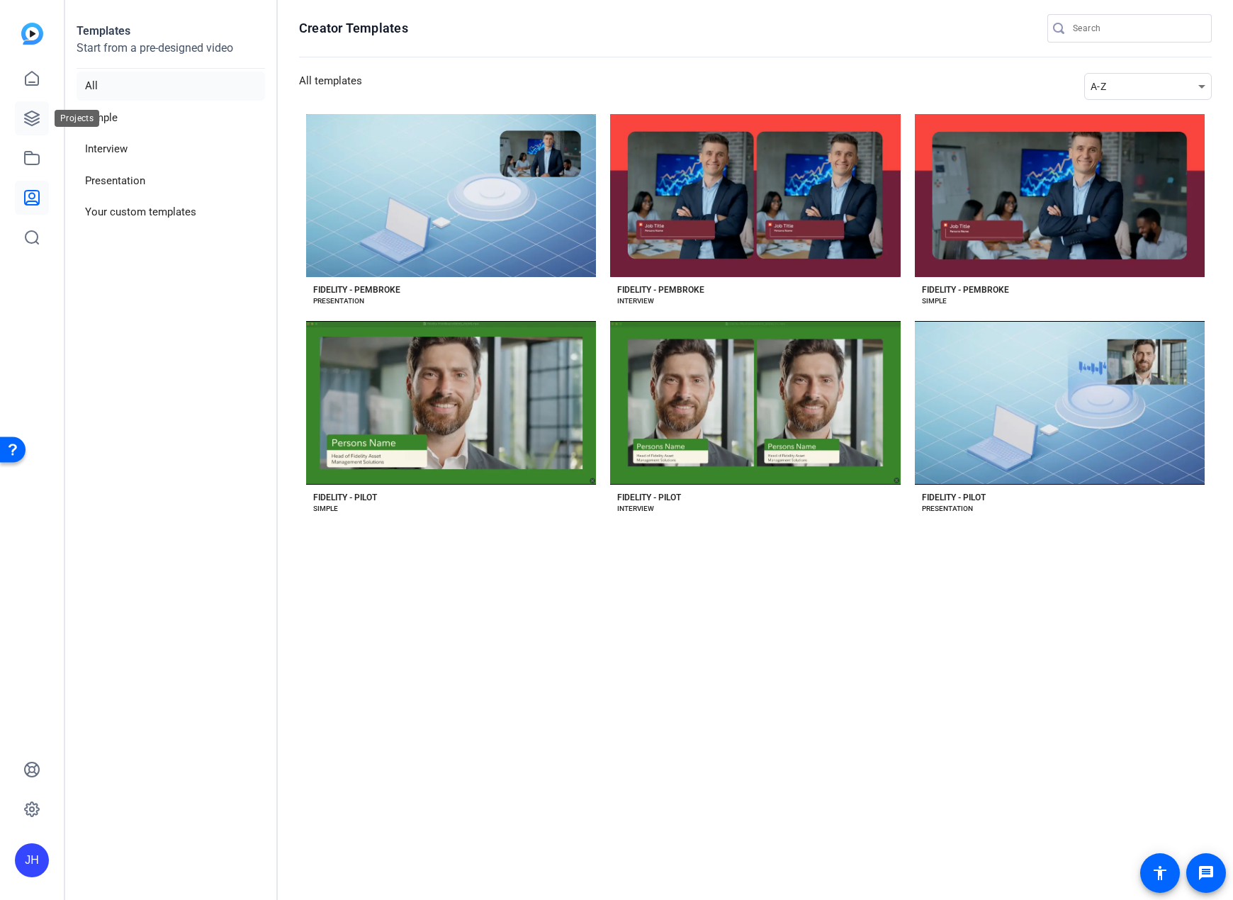
click at [44, 116] on link at bounding box center [32, 118] width 34 height 34
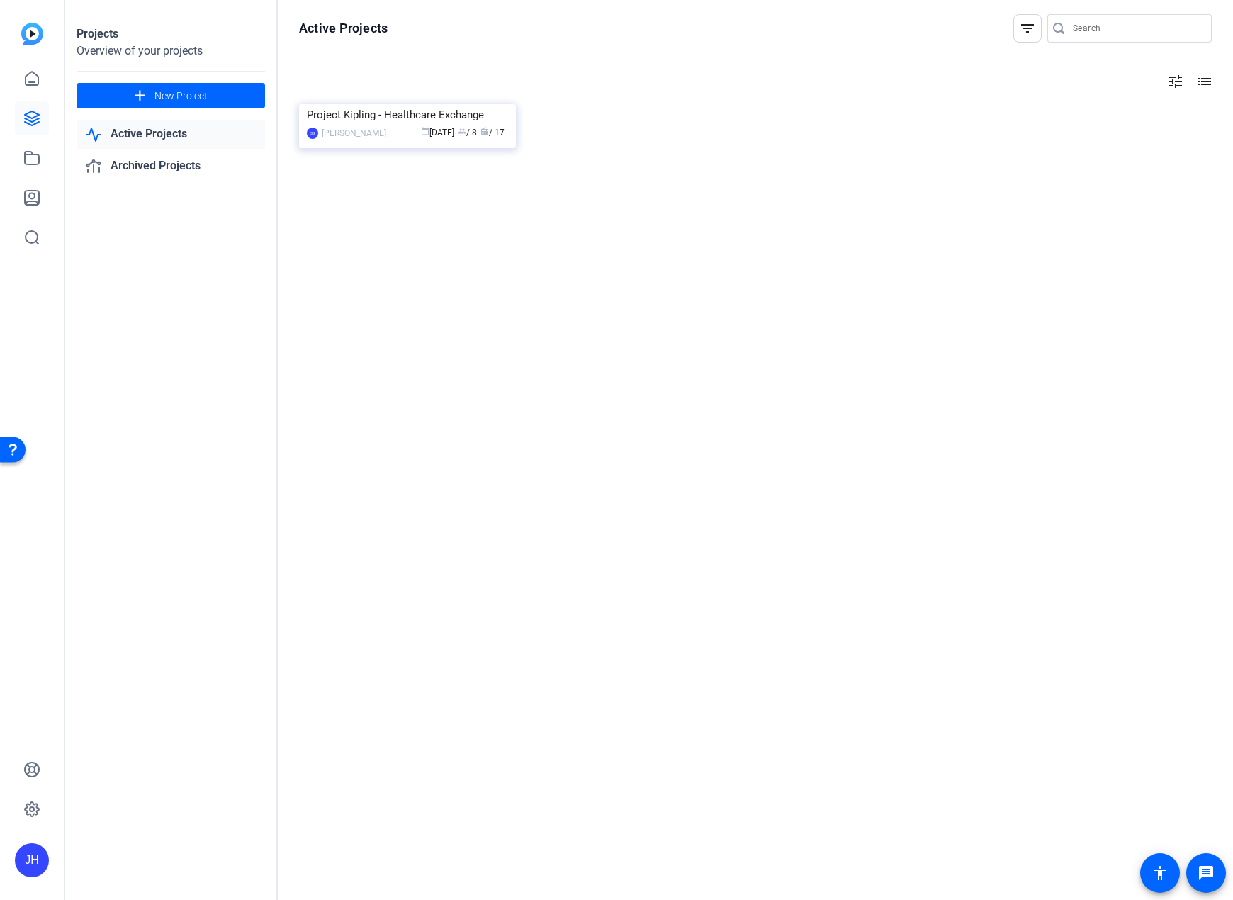
click at [150, 140] on link "Active Projects" at bounding box center [171, 134] width 189 height 29
click at [154, 161] on link "Archived Projects" at bounding box center [171, 166] width 189 height 29
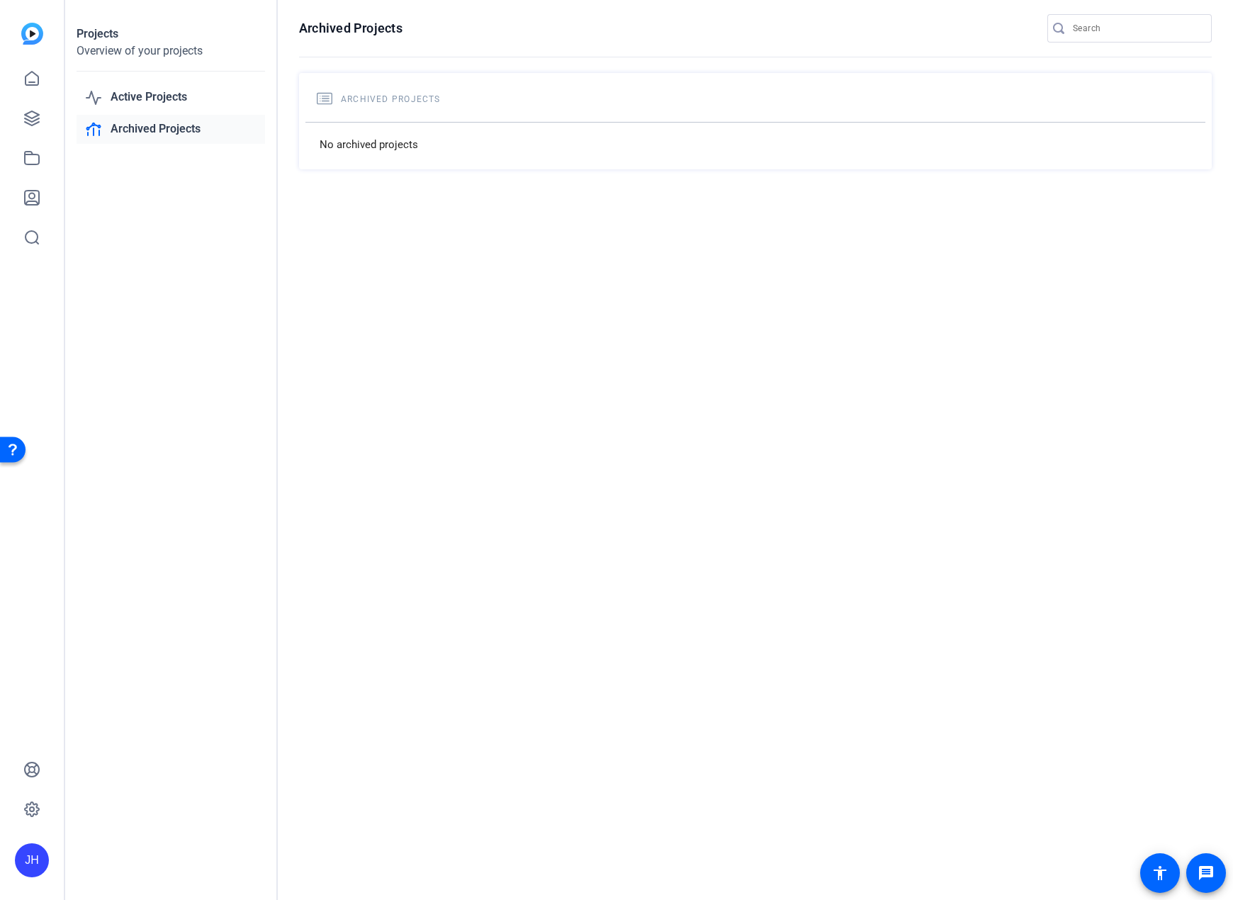
click at [154, 115] on link "Archived Projects" at bounding box center [171, 129] width 189 height 29
click at [152, 102] on link "Active Projects" at bounding box center [171, 97] width 189 height 29
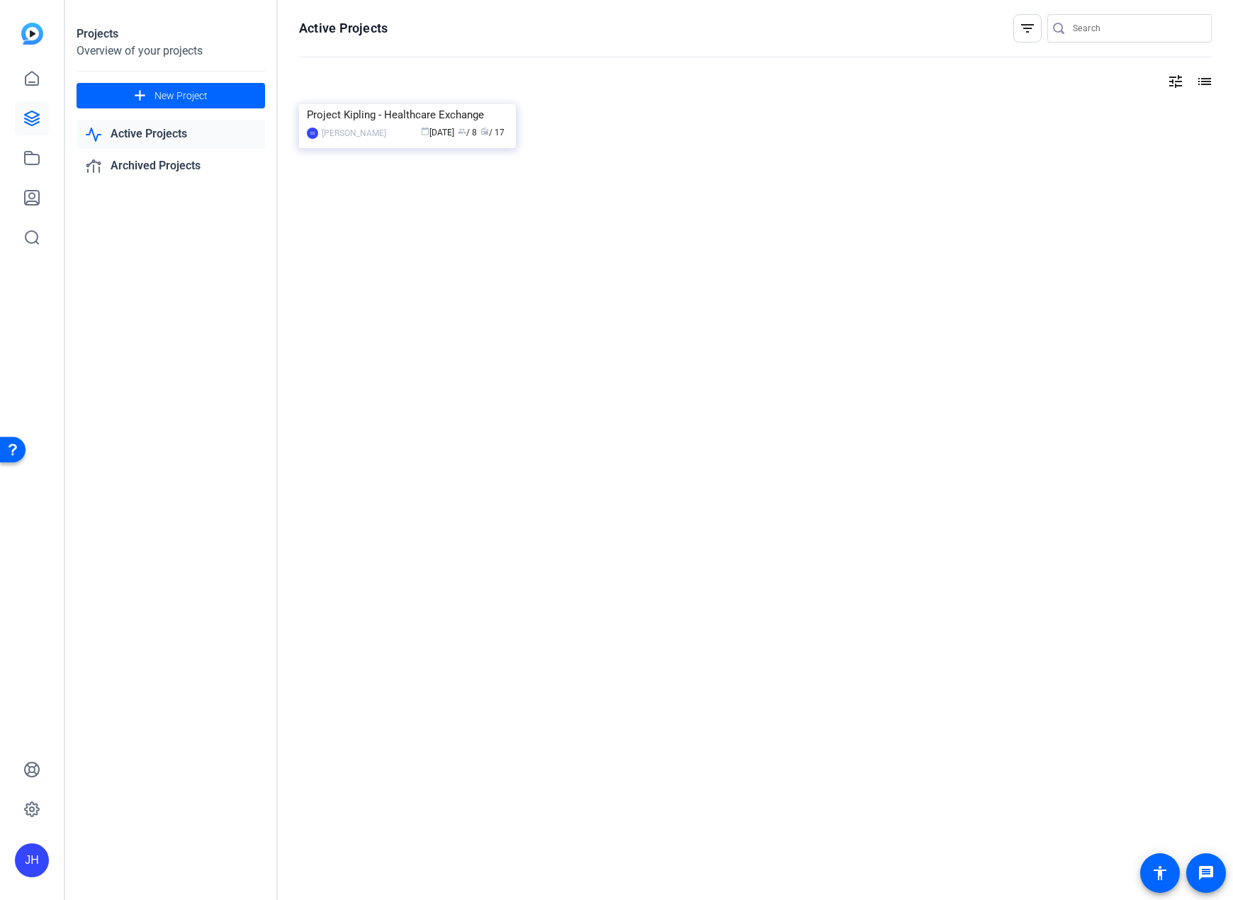
click at [150, 827] on div "Projects Overview of your projects add New Project Active Projects Archived Pro…" at bounding box center [171, 450] width 213 height 900
click at [33, 82] on icon at bounding box center [32, 78] width 13 height 13
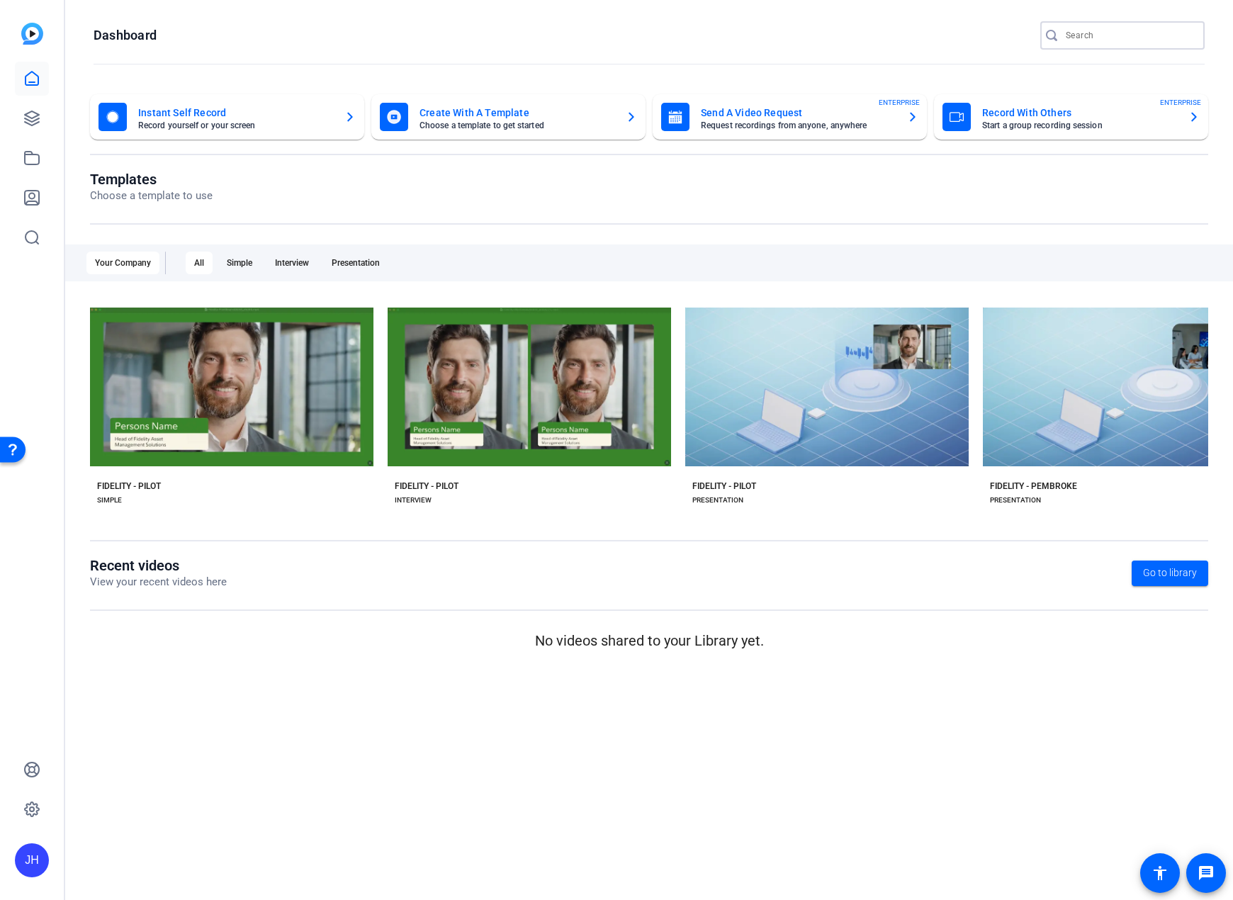
click at [1140, 34] on input "Search" at bounding box center [1130, 35] width 128 height 17
click at [102, 264] on div "Your Company" at bounding box center [122, 263] width 73 height 23
click at [677, 850] on mat-sidenav-content "Dashboard Instant Self Record Record yourself or your screen Create With A Temp…" at bounding box center [649, 450] width 1168 height 900
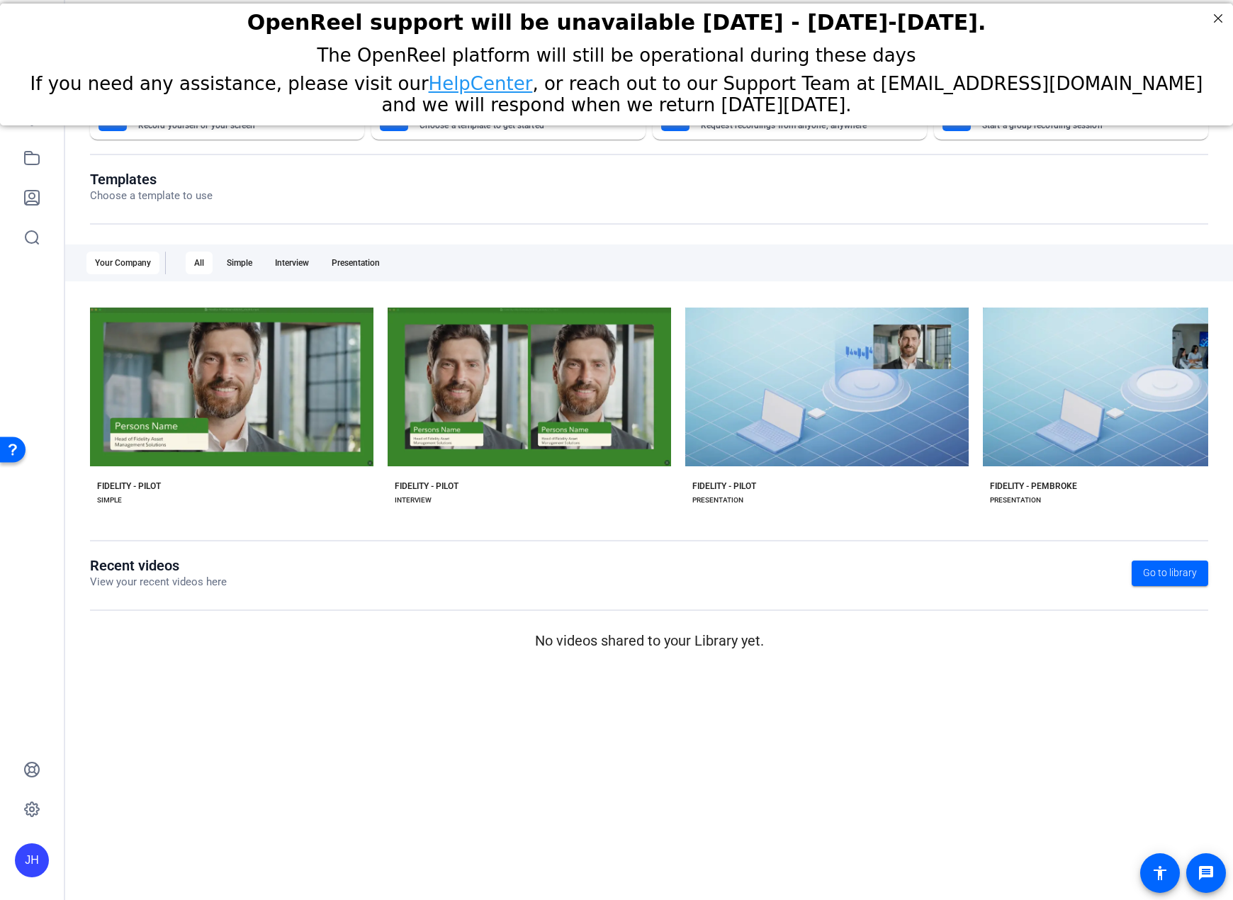
click at [114, 34] on h2 "OpenReel support will be unavailable [DATE] - [DATE]-[DATE]." at bounding box center [617, 22] width 1198 height 25
click at [1180, 698] on mat-sidenav-content "Dashboard Instant Self Record Record yourself or your screen Create With A Temp…" at bounding box center [649, 450] width 1168 height 900
